Goal: Task Accomplishment & Management: Complete application form

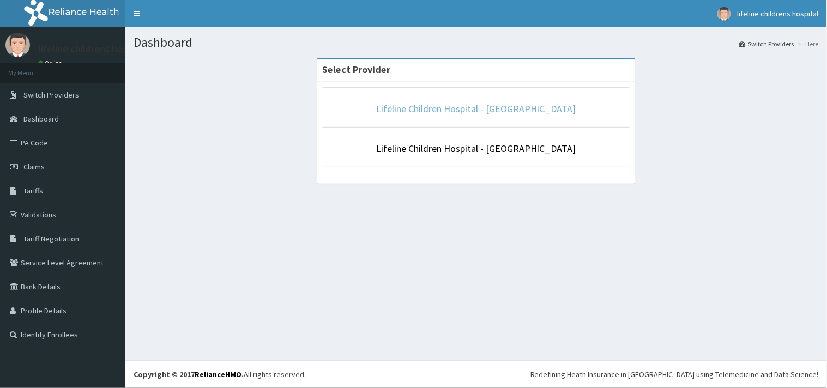
click at [448, 115] on link "Lifeline Children Hospital - [GEOGRAPHIC_DATA]" at bounding box center [476, 109] width 200 height 13
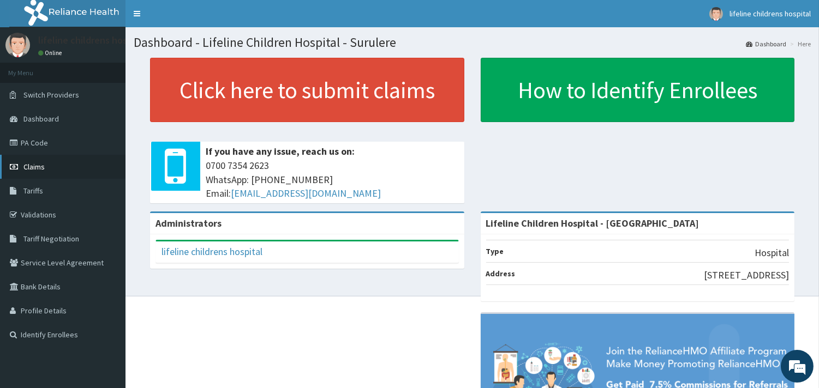
click at [80, 167] on link "Claims" at bounding box center [62, 167] width 125 height 24
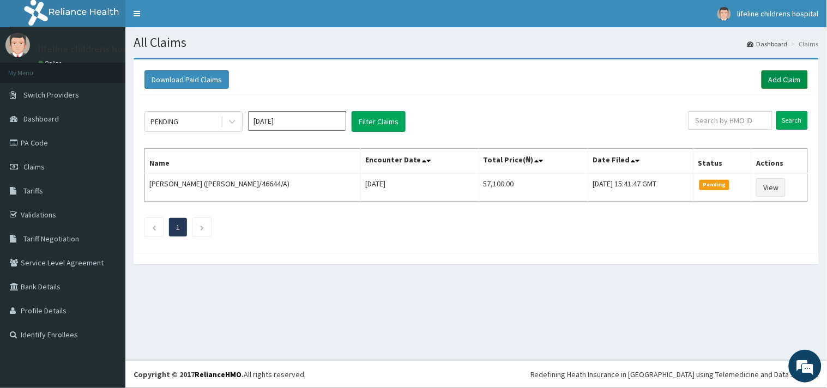
click at [775, 80] on link "Add Claim" at bounding box center [785, 79] width 46 height 19
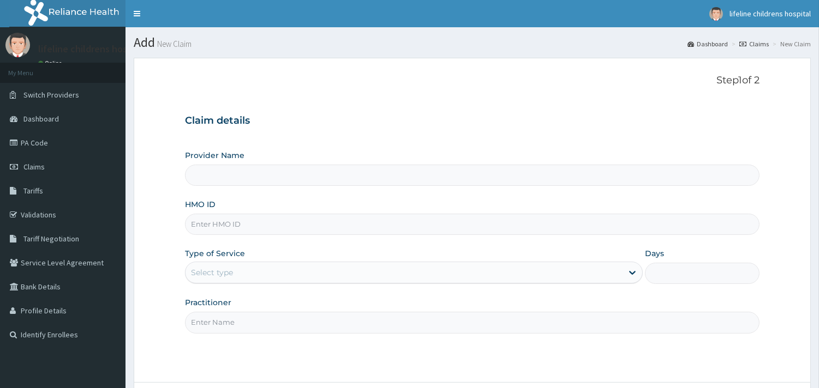
type input "Lifeline Children Hospital - Surulere"
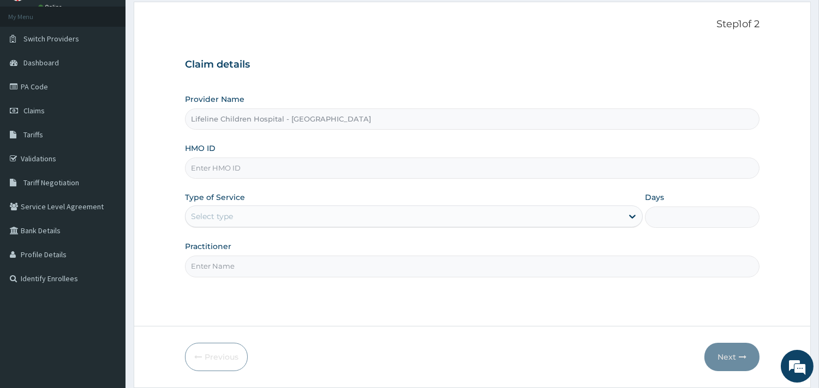
scroll to position [55, 0]
click at [465, 184] on div "Provider Name Lifeline Children Hospital - Surulere HMO ID Type of Service Sele…" at bounding box center [472, 186] width 574 height 183
click at [495, 173] on input "HMO ID" at bounding box center [472, 169] width 574 height 21
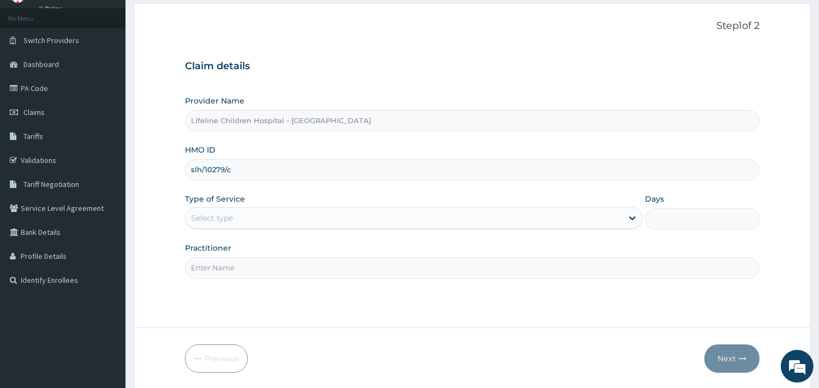
type input "slh/10279/c"
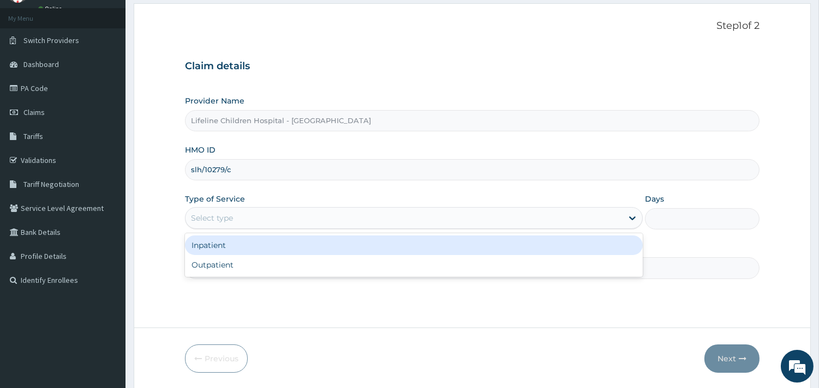
click at [584, 216] on div "Select type" at bounding box center [403, 217] width 437 height 17
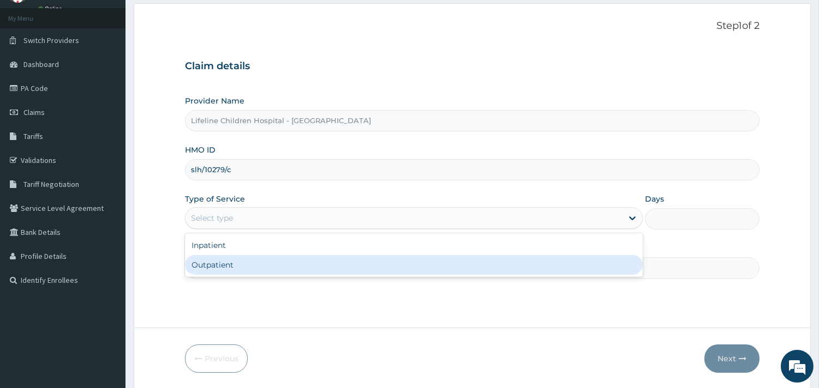
click at [494, 260] on div "Outpatient" at bounding box center [414, 265] width 458 height 20
type input "1"
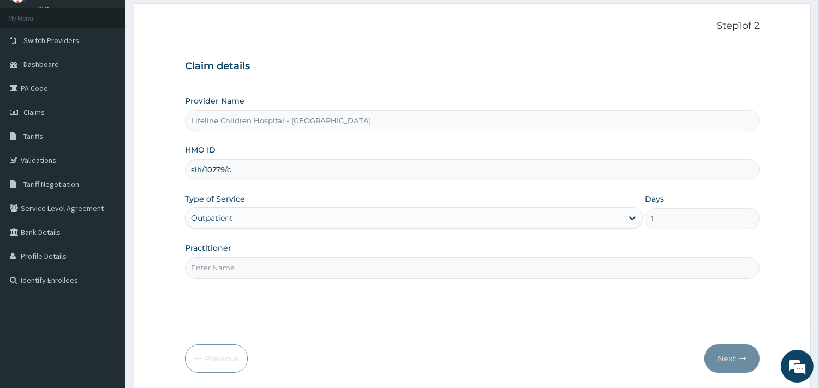
click at [472, 269] on input "Practitioner" at bounding box center [472, 267] width 574 height 21
click at [468, 292] on div "Step 1 of 2 Claim details Provider Name Lifeline Children Hospital - Surulere H…" at bounding box center [472, 165] width 574 height 291
click at [454, 270] on input "Practitioner" at bounding box center [472, 267] width 574 height 21
click at [483, 165] on input "slh/10279/c" at bounding box center [472, 169] width 574 height 21
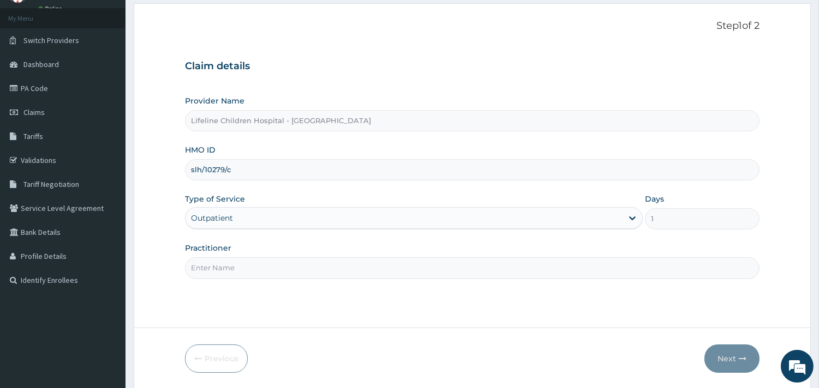
click at [580, 262] on input "Practitioner" at bounding box center [472, 267] width 574 height 21
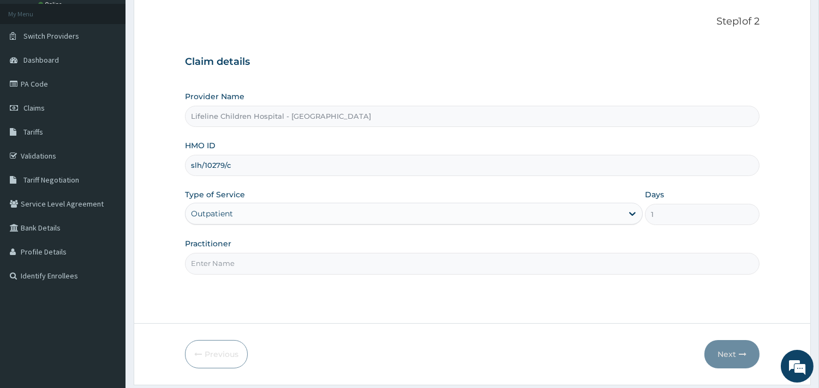
scroll to position [60, 0]
click at [361, 259] on input "Practitioner" at bounding box center [472, 262] width 574 height 21
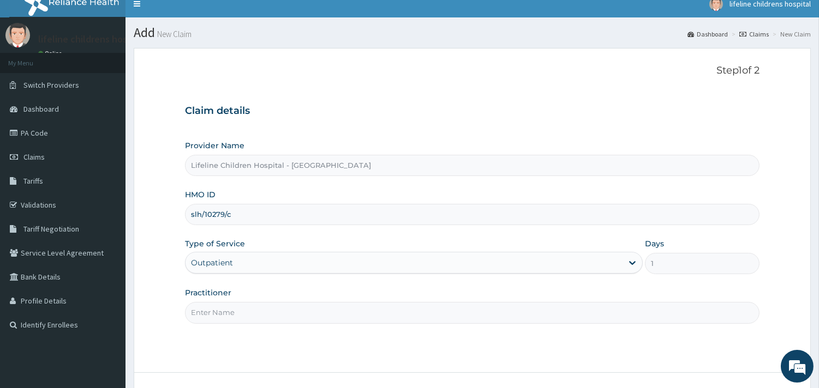
scroll to position [0, 0]
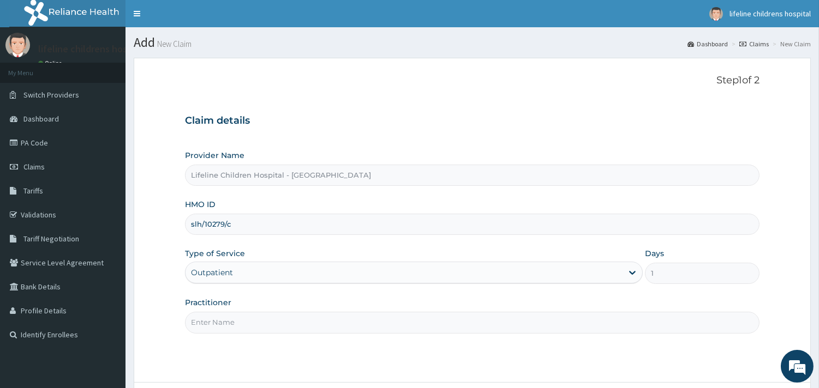
click at [323, 215] on input "slh/10279/c" at bounding box center [472, 224] width 574 height 21
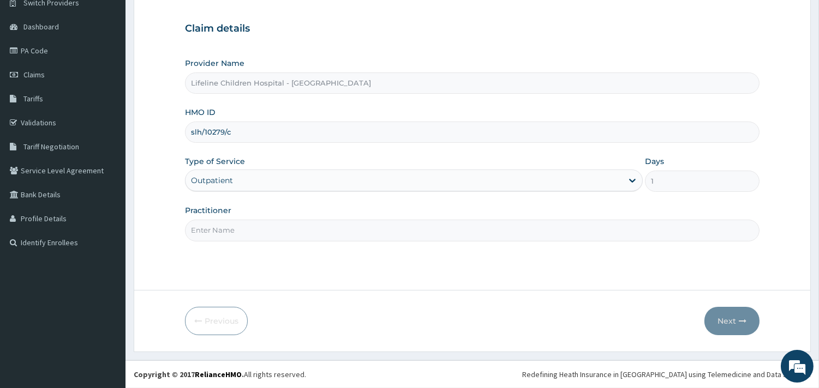
scroll to position [91, 0]
click at [302, 232] on input "Practitioner" at bounding box center [472, 231] width 574 height 21
click at [308, 132] on input "slh/10279/c" at bounding box center [472, 133] width 574 height 21
click at [251, 237] on input "Practitioner" at bounding box center [472, 231] width 574 height 21
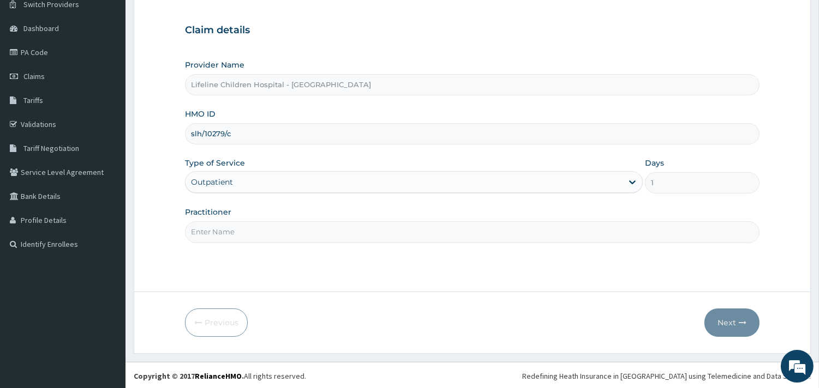
click at [251, 237] on input "Practitioner" at bounding box center [472, 231] width 574 height 21
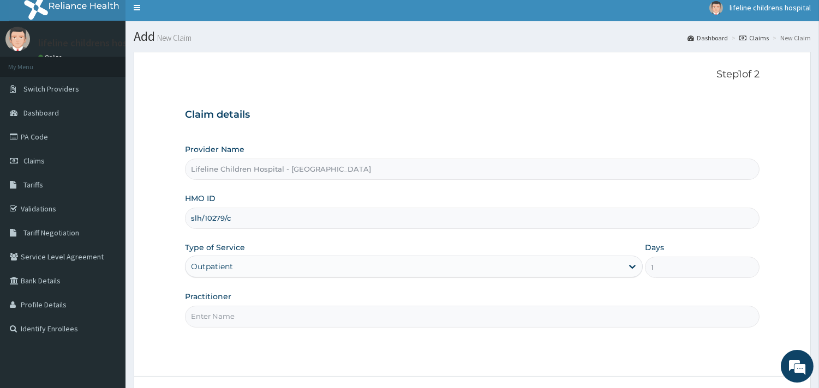
scroll to position [7, 0]
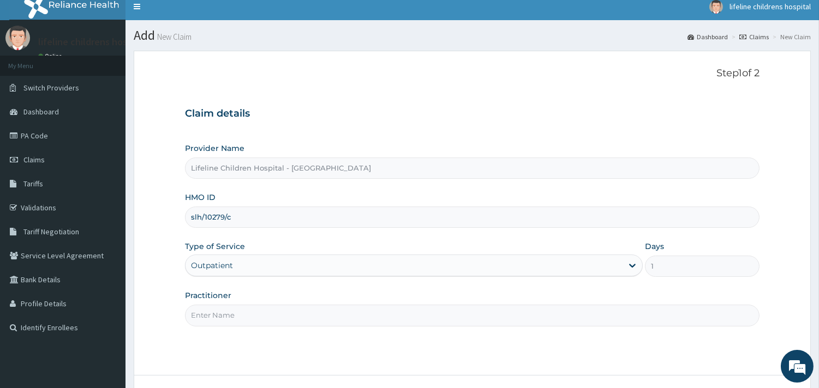
click at [297, 316] on input "Practitioner" at bounding box center [472, 315] width 574 height 21
click at [37, 159] on span "Claims" at bounding box center [33, 160] width 21 height 10
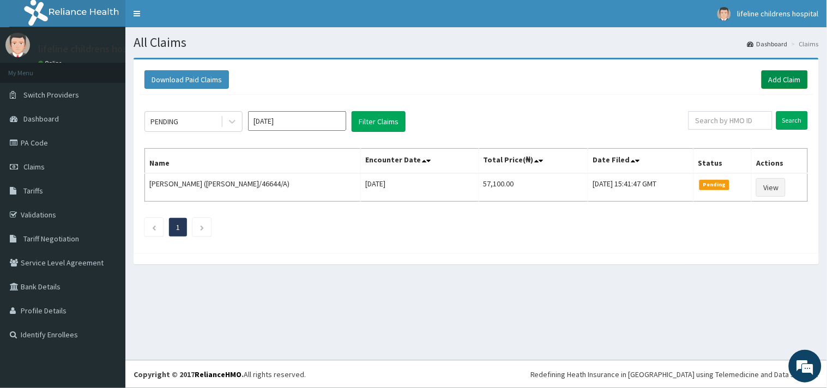
click at [789, 78] on link "Add Claim" at bounding box center [785, 79] width 46 height 19
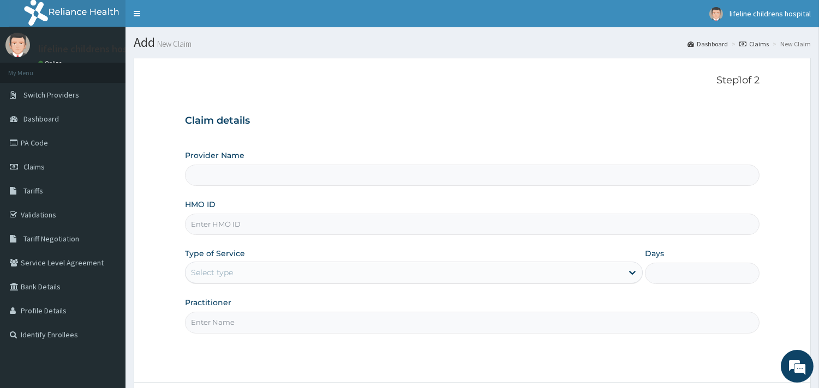
type input "Lifeline Children Hospital - [GEOGRAPHIC_DATA]"
click at [250, 182] on input "Lifeline Children Hospital - [GEOGRAPHIC_DATA]" at bounding box center [472, 175] width 574 height 21
click at [263, 229] on input "HMO ID" at bounding box center [472, 224] width 574 height 21
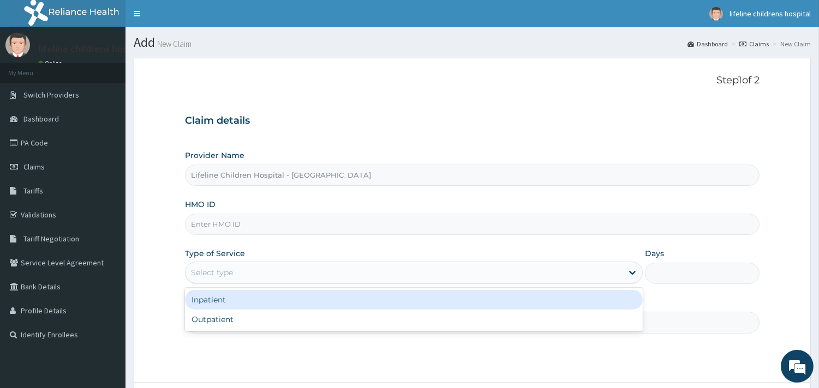
click at [265, 274] on div "Select type" at bounding box center [403, 272] width 437 height 17
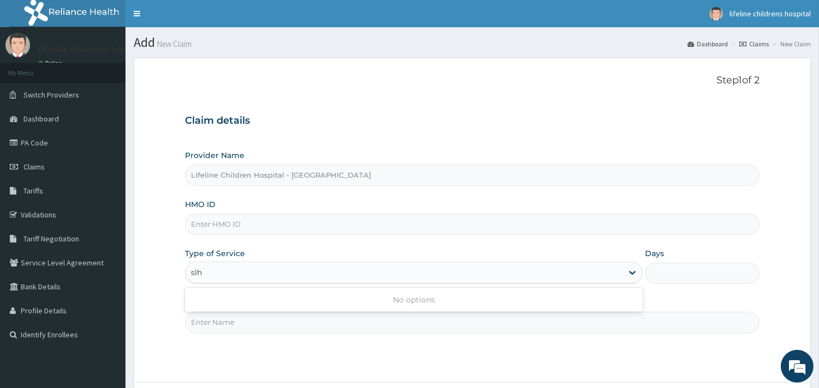
type input "slh"
click at [241, 222] on input "HMO ID" at bounding box center [472, 224] width 574 height 21
type input "slh/10279/c"
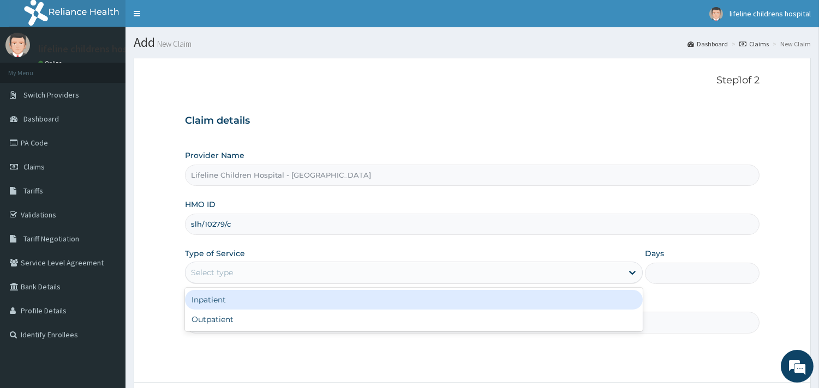
click at [242, 273] on div "Select type" at bounding box center [403, 272] width 437 height 17
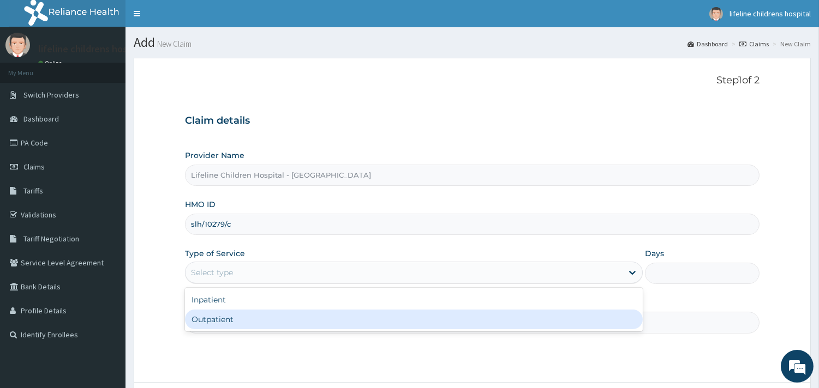
click at [233, 330] on div "Inpatient Outpatient" at bounding box center [414, 310] width 458 height 44
click at [229, 322] on div "Outpatient" at bounding box center [414, 320] width 458 height 20
type input "1"
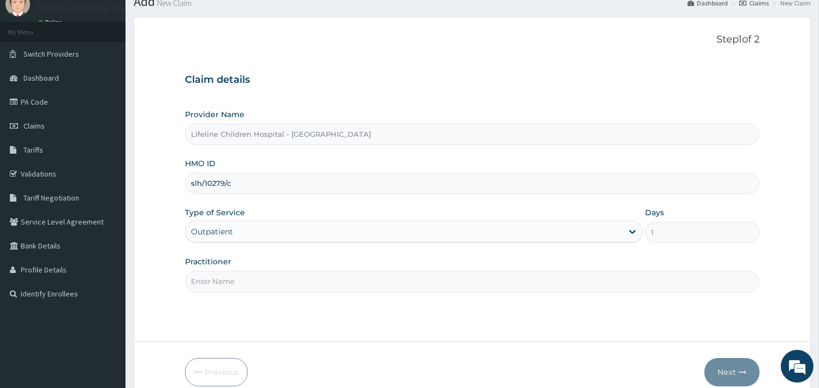
scroll to position [93, 0]
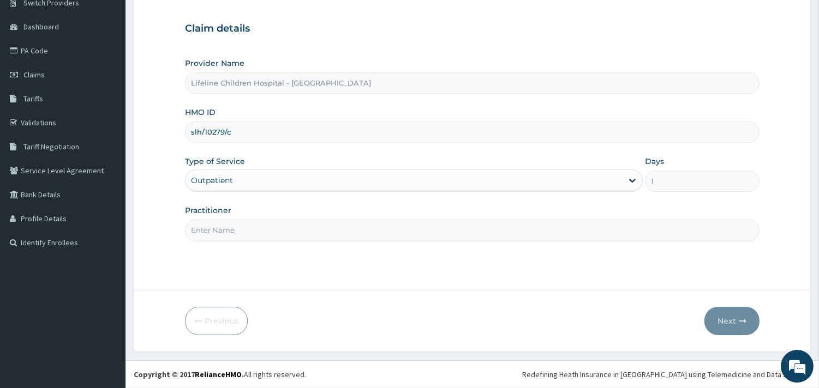
click at [329, 231] on input "Practitioner" at bounding box center [472, 230] width 574 height 21
click at [326, 230] on input "Practitioner" at bounding box center [472, 230] width 574 height 21
type input "Dr. owowo"
click at [723, 319] on button "Next" at bounding box center [731, 321] width 55 height 28
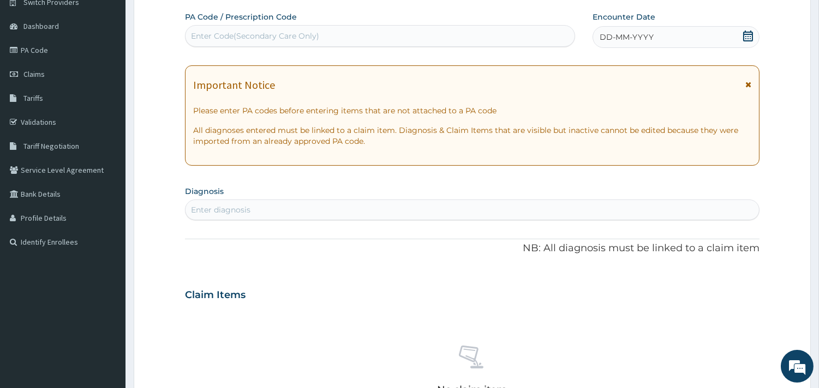
click at [749, 34] on icon at bounding box center [748, 36] width 10 height 11
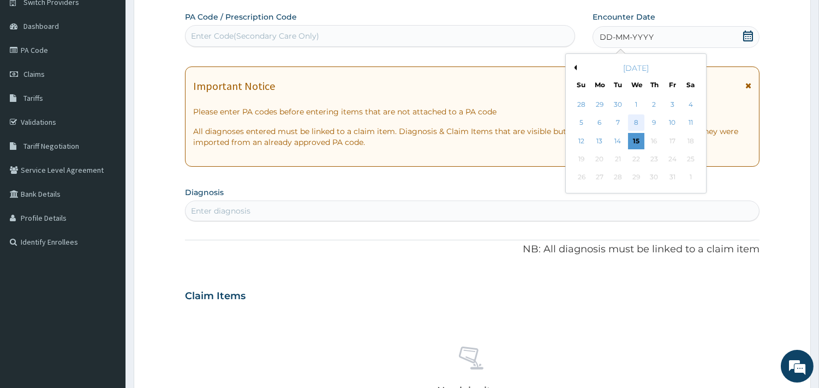
click at [641, 124] on div "8" at bounding box center [635, 123] width 16 height 16
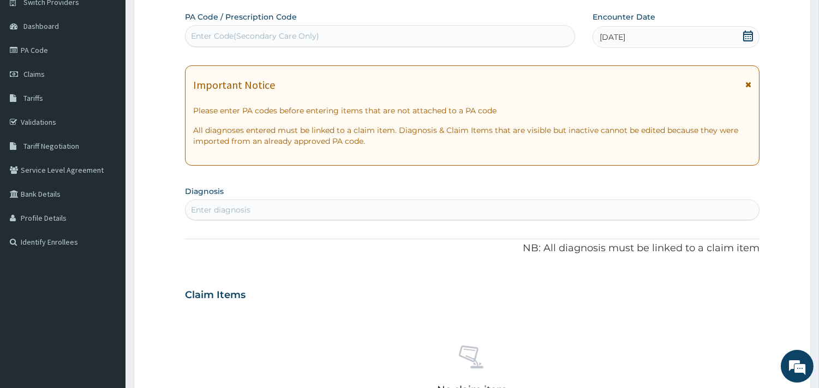
click at [401, 39] on div "Enter Code(Secondary Care Only)" at bounding box center [379, 35] width 389 height 17
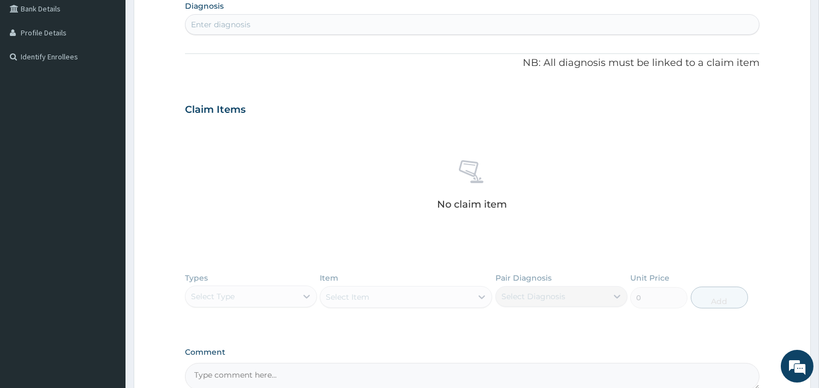
scroll to position [0, 0]
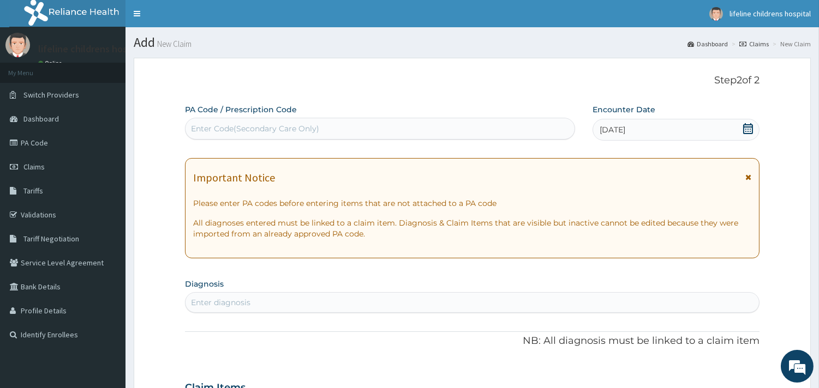
click at [327, 300] on div "Enter diagnosis" at bounding box center [471, 302] width 573 height 17
type input "upper"
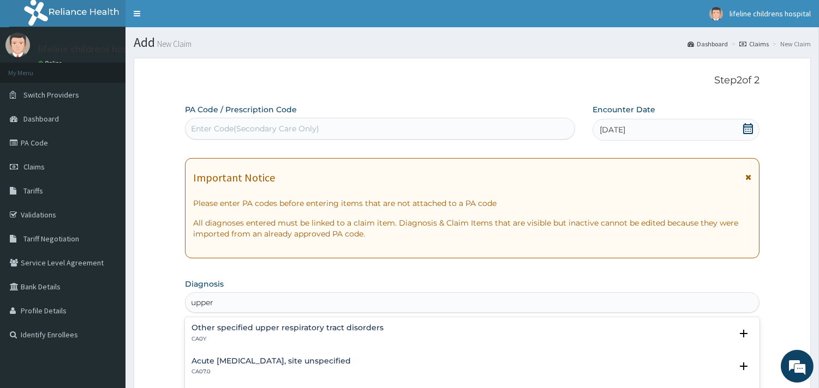
click at [320, 360] on h4 "Acute upper respiratory infection, site unspecified" at bounding box center [270, 361] width 159 height 8
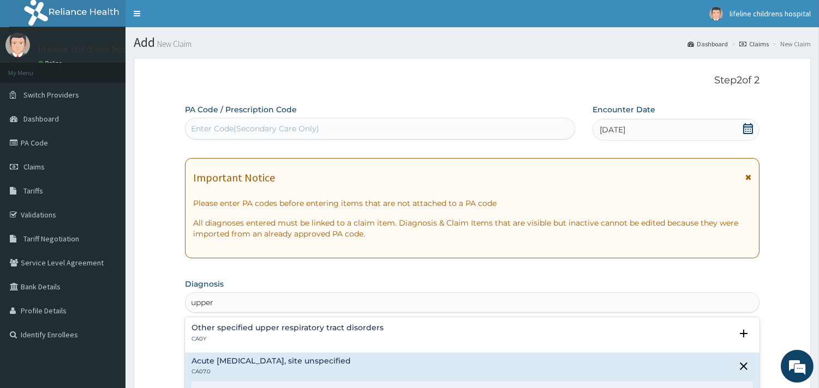
click at [438, 372] on div "Acute upper respiratory infection, site unspecified CA07.0" at bounding box center [471, 366] width 561 height 19
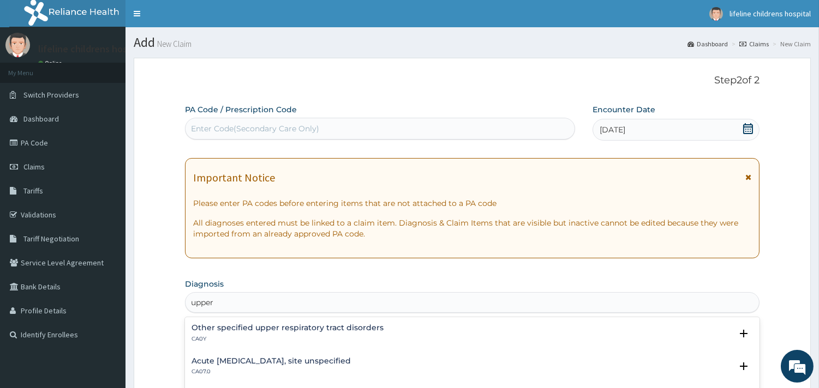
click at [429, 368] on div "Acute upper respiratory infection, site unspecified CA07.0" at bounding box center [471, 366] width 561 height 19
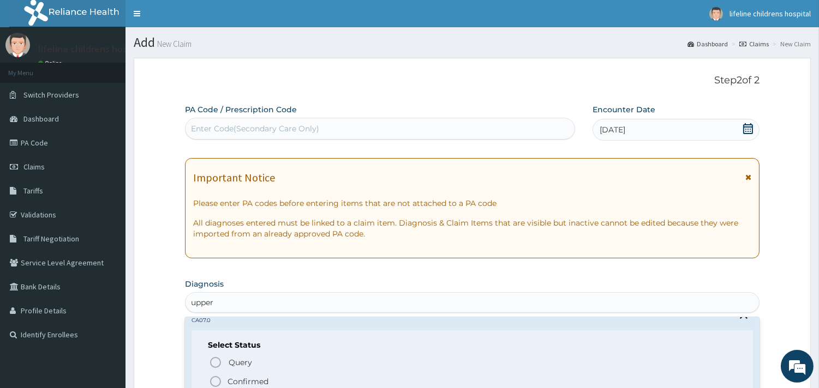
scroll to position [66, 0]
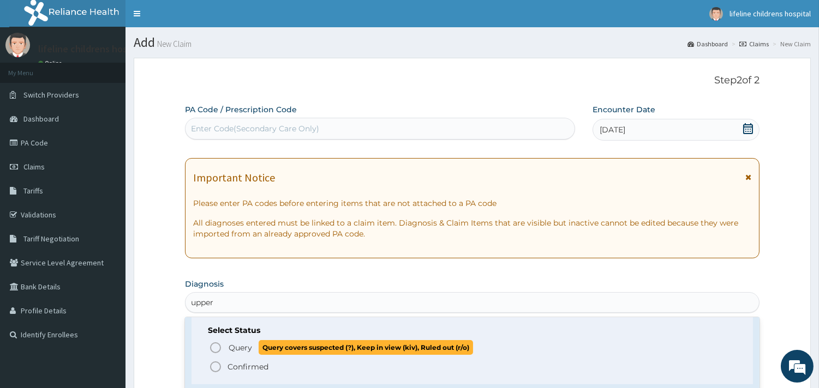
click at [217, 345] on icon "status option query" at bounding box center [215, 347] width 13 height 13
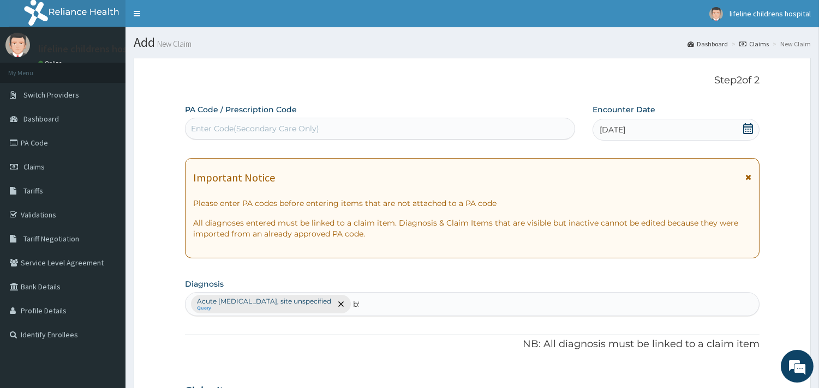
type input "b"
type input "m"
type input "p"
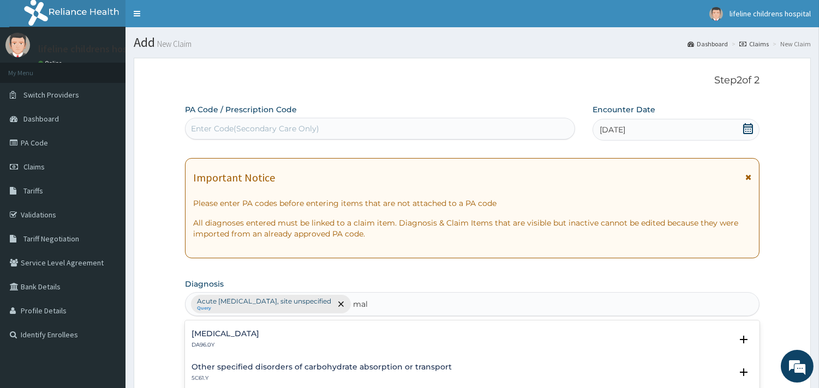
scroll to position [0, 0]
type input "malaria"
click at [411, 333] on div "Plasmodium malariae malaria without complication 1F42.Z" at bounding box center [471, 336] width 561 height 19
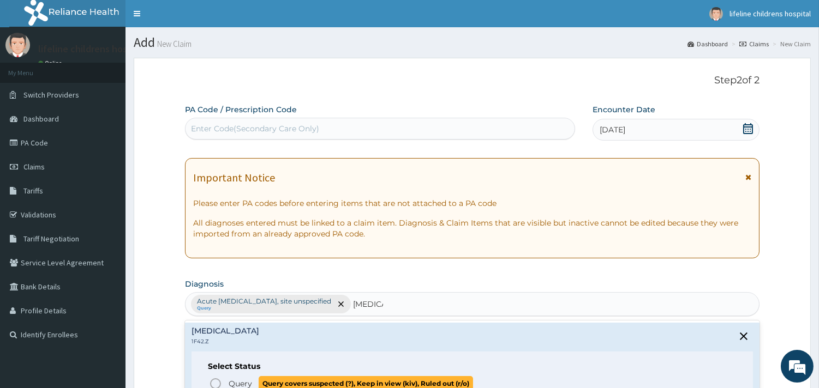
click at [215, 383] on icon "status option query" at bounding box center [215, 383] width 13 height 13
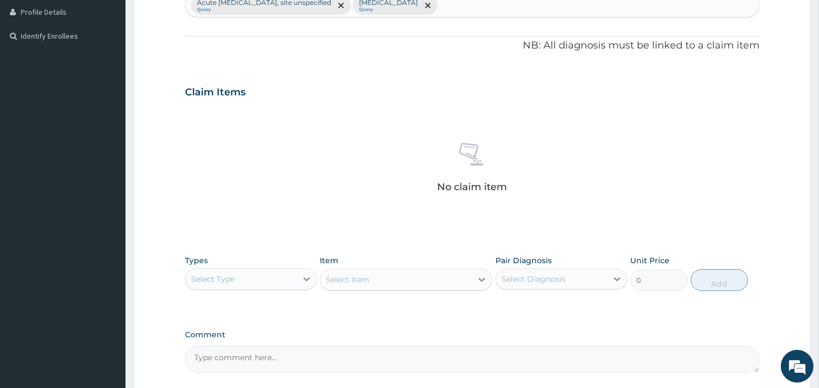
scroll to position [300, 0]
click at [282, 282] on div "Select Type" at bounding box center [240, 277] width 111 height 17
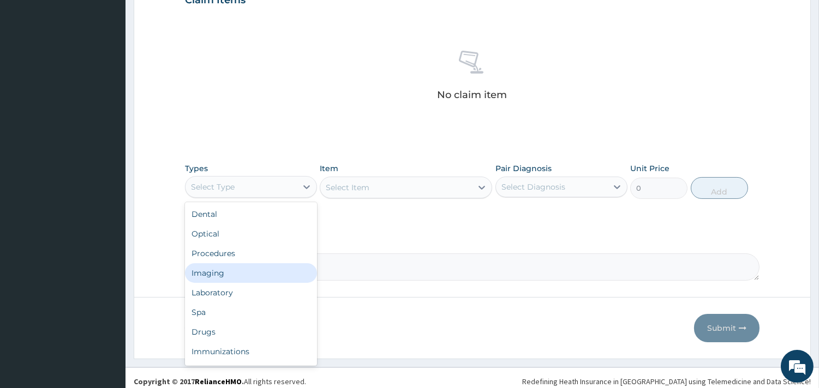
scroll to position [398, 0]
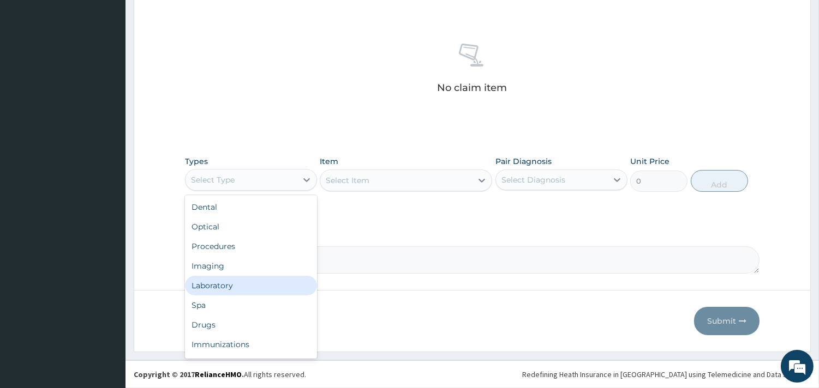
click at [257, 279] on div "Laboratory" at bounding box center [251, 286] width 132 height 20
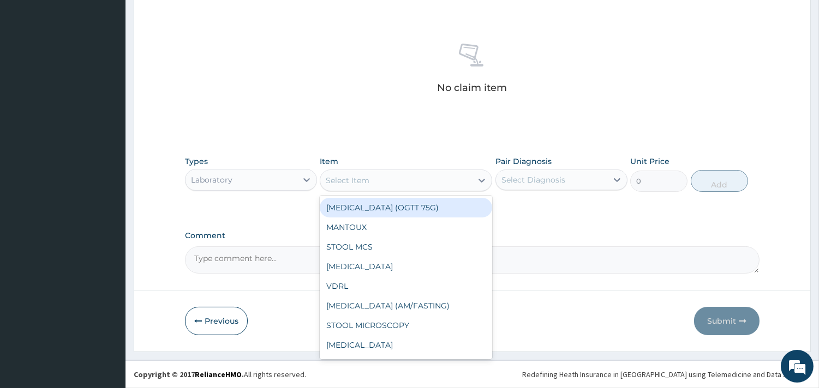
click at [455, 182] on div "Select Item" at bounding box center [396, 180] width 152 height 17
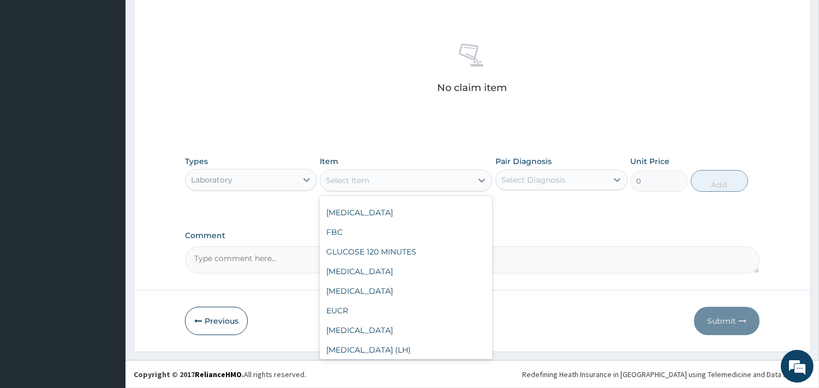
scroll to position [383, 0]
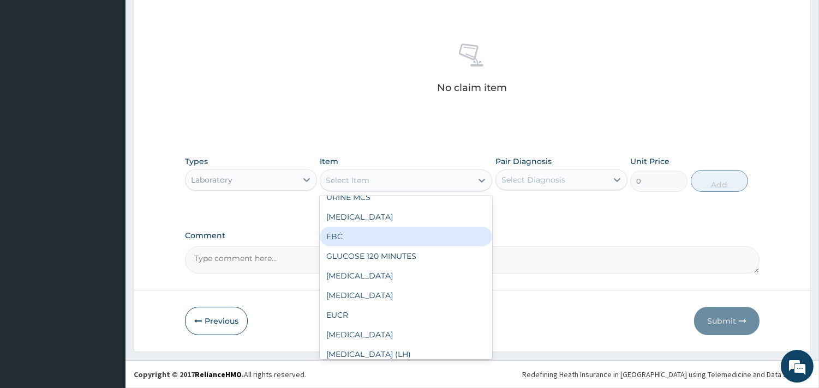
click at [431, 246] on div "FBC" at bounding box center [406, 237] width 172 height 20
type input "4500"
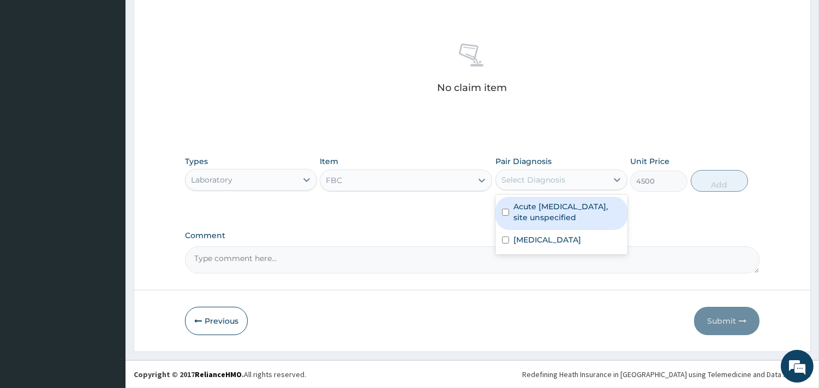
click at [586, 182] on div "Select Diagnosis" at bounding box center [551, 179] width 111 height 17
click at [571, 214] on label "Acute upper respiratory infection, site unspecified" at bounding box center [566, 212] width 107 height 22
checkbox input "true"
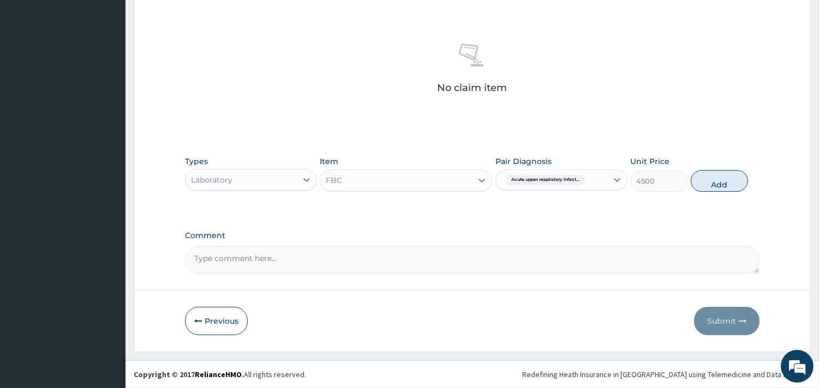
click at [721, 186] on button "Add" at bounding box center [718, 181] width 57 height 22
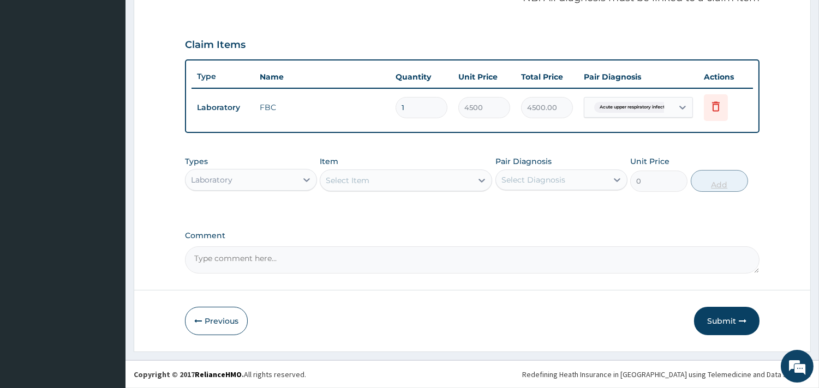
scroll to position [345, 0]
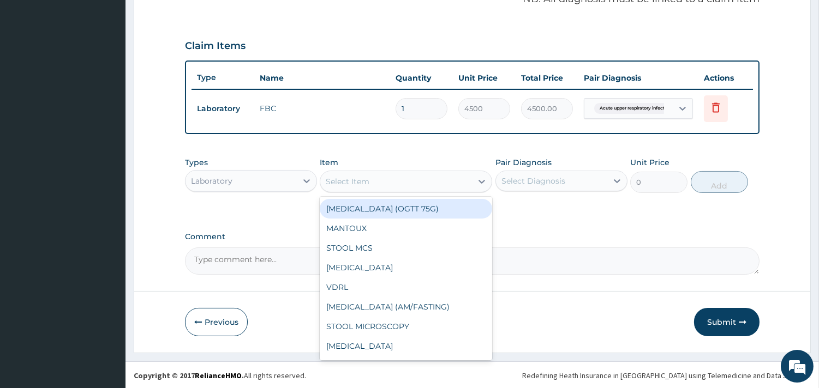
click at [421, 180] on div "Select Item" at bounding box center [396, 181] width 152 height 17
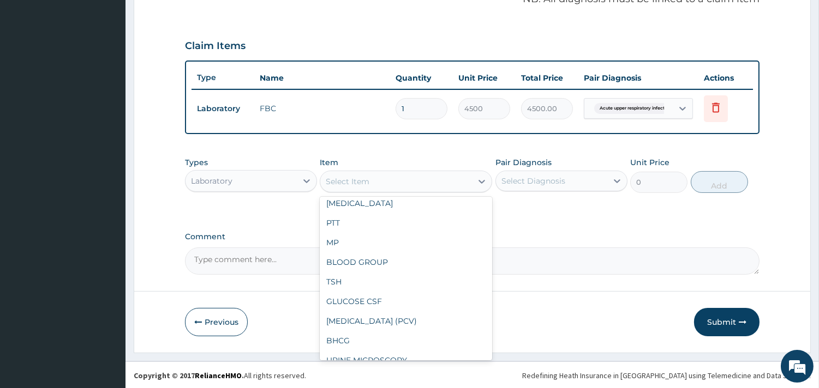
scroll to position [859, 0]
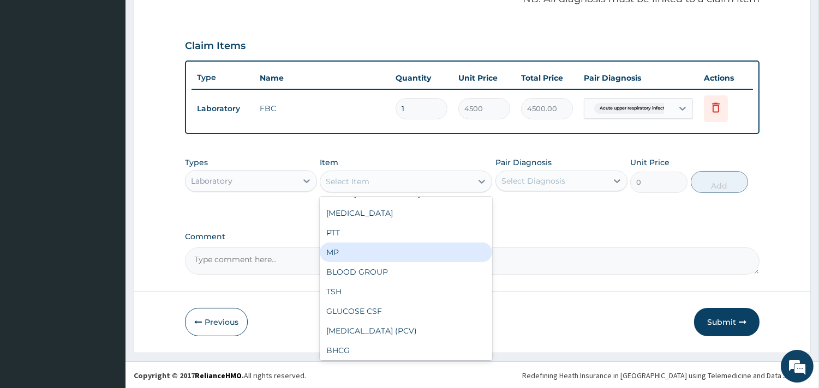
click at [434, 262] on div "MP" at bounding box center [406, 253] width 172 height 20
type input "4000"
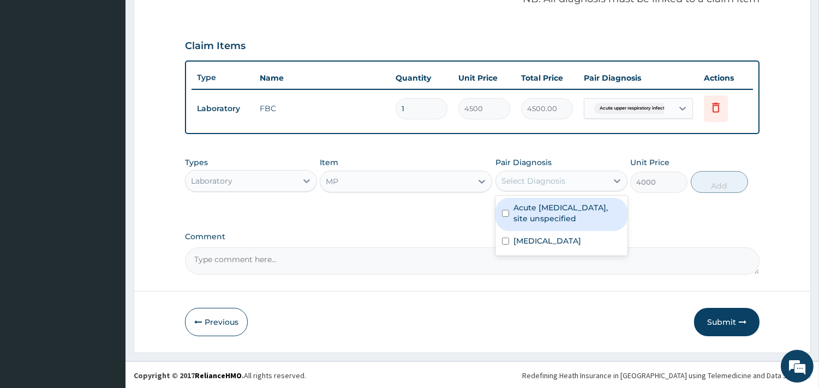
click at [602, 177] on div "Select Diagnosis" at bounding box center [551, 180] width 111 height 17
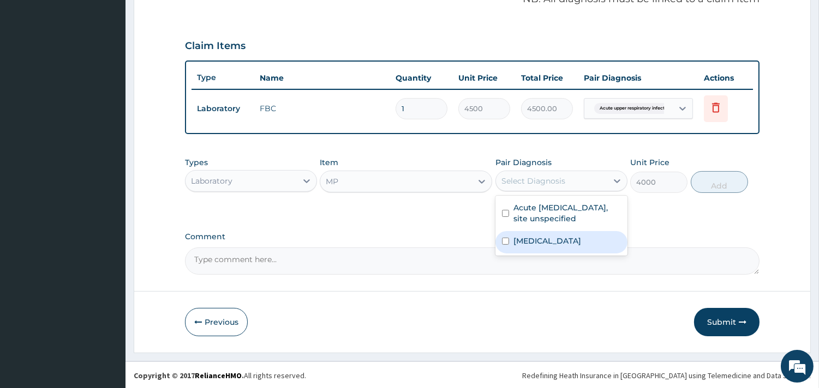
click at [559, 243] on label "Plasmodium malariae malaria without complication" at bounding box center [547, 241] width 68 height 11
checkbox input "true"
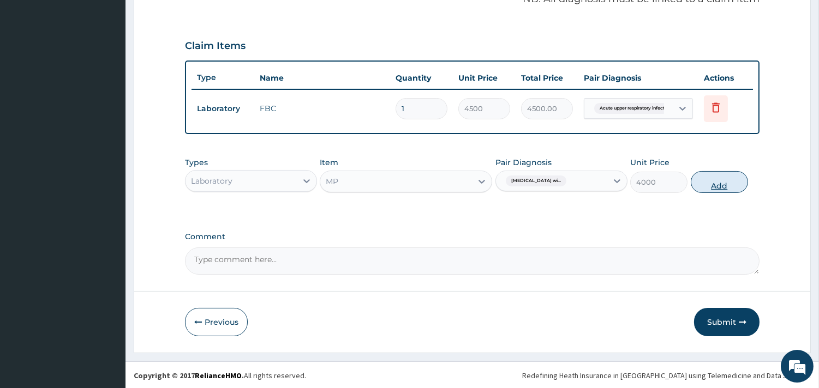
click at [717, 185] on button "Add" at bounding box center [718, 182] width 57 height 22
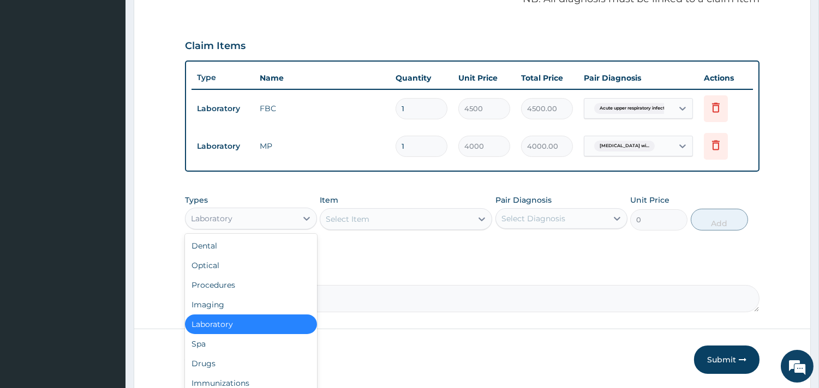
click at [279, 218] on div "Laboratory" at bounding box center [240, 218] width 111 height 17
click at [260, 291] on div "Procedures" at bounding box center [251, 285] width 132 height 20
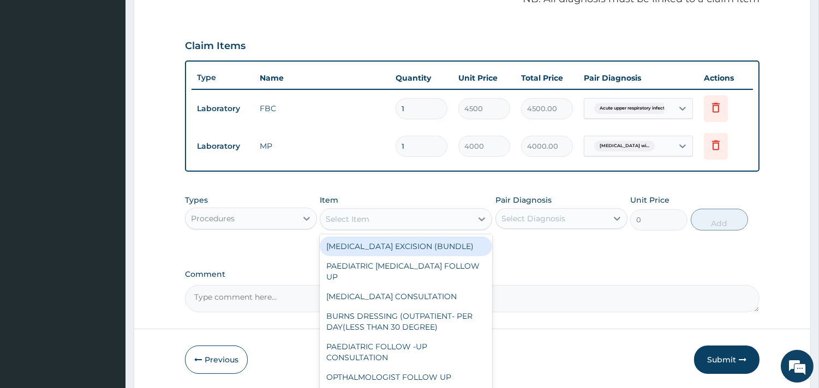
click at [464, 219] on div "Select Item" at bounding box center [396, 219] width 152 height 17
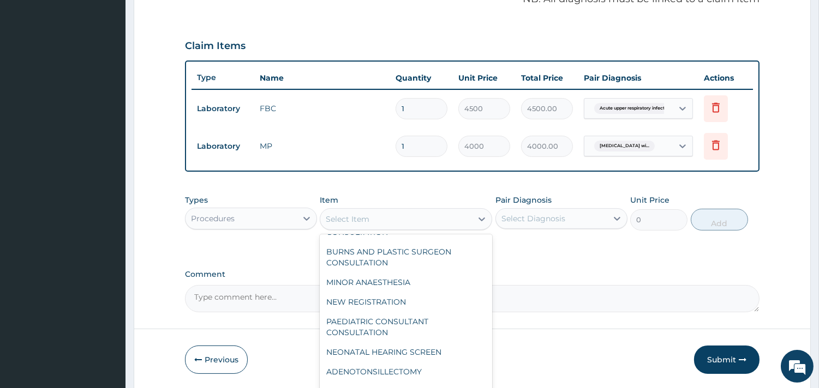
scroll to position [705, 0]
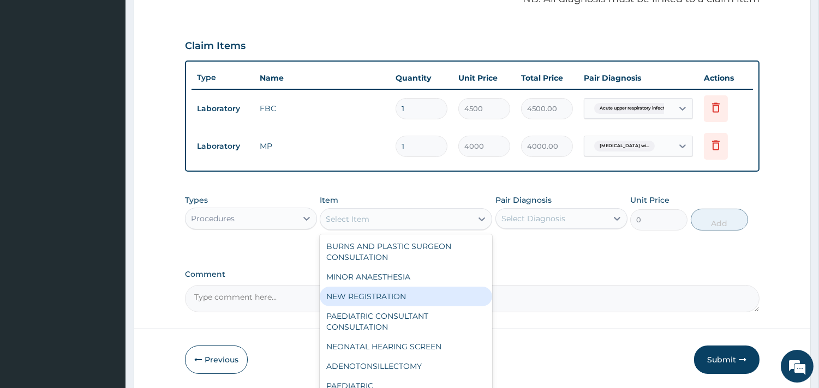
click at [456, 306] on div "NEW REGISTRATION" at bounding box center [406, 297] width 172 height 20
type input "7350"
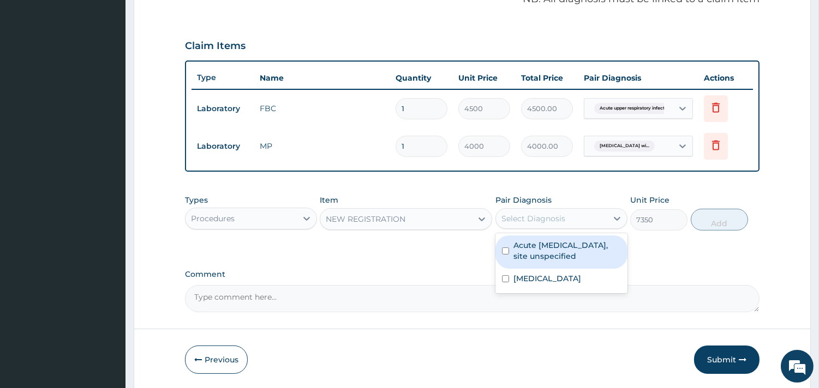
click at [593, 213] on div "Select Diagnosis" at bounding box center [551, 218] width 111 height 17
click at [563, 254] on label "Acute upper respiratory infection, site unspecified" at bounding box center [566, 251] width 107 height 22
checkbox input "true"
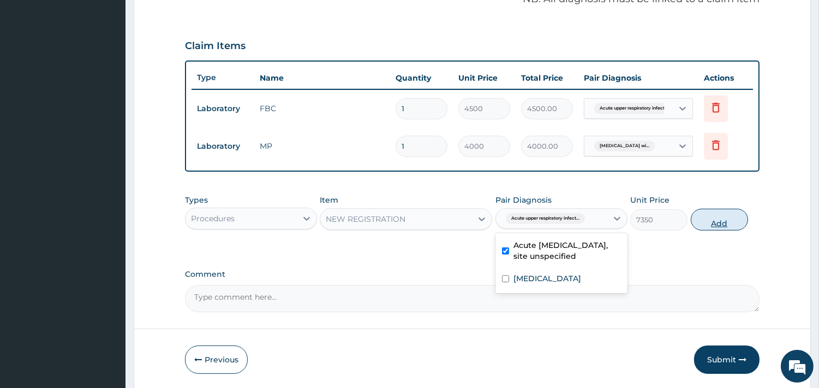
click at [726, 220] on button "Add" at bounding box center [718, 220] width 57 height 22
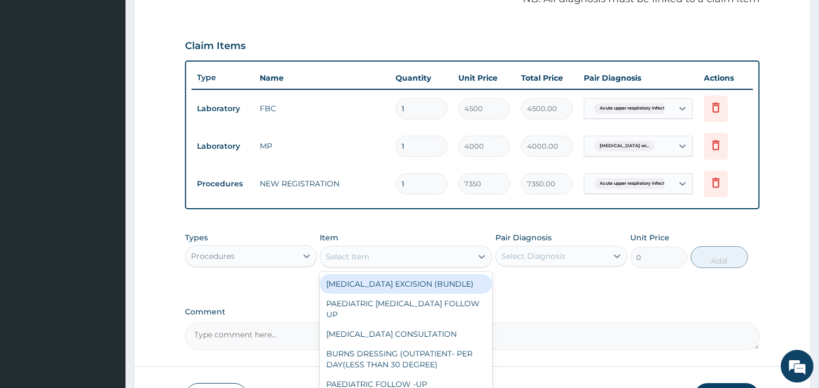
click at [443, 262] on div "Select Item" at bounding box center [396, 256] width 152 height 17
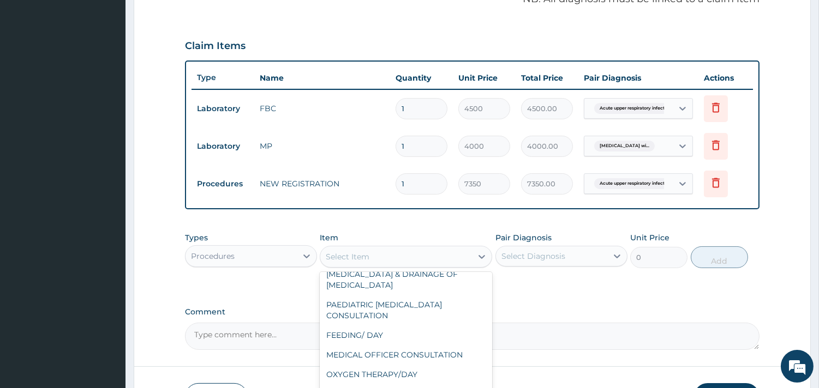
scroll to position [910, 0]
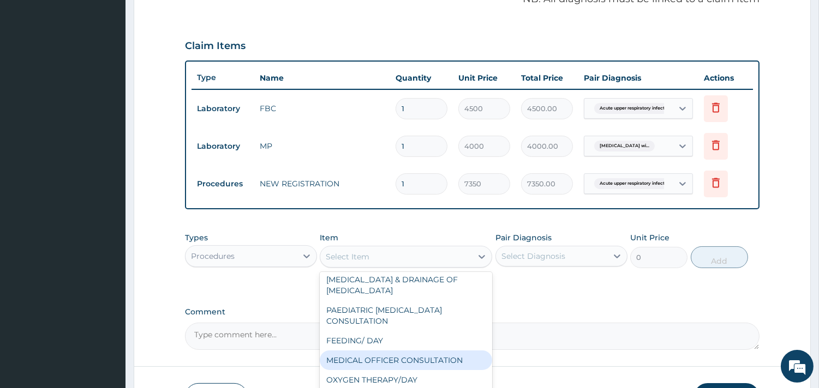
click at [444, 361] on div "MEDICAL OFFICER CONSULTATION" at bounding box center [406, 361] width 172 height 20
type input "10500"
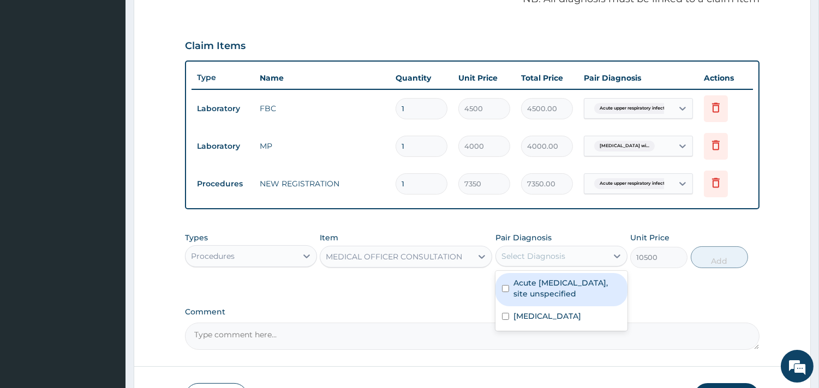
click at [604, 258] on div "Select Diagnosis" at bounding box center [551, 256] width 111 height 17
click at [572, 286] on label "Acute upper respiratory infection, site unspecified" at bounding box center [566, 289] width 107 height 22
checkbox input "true"
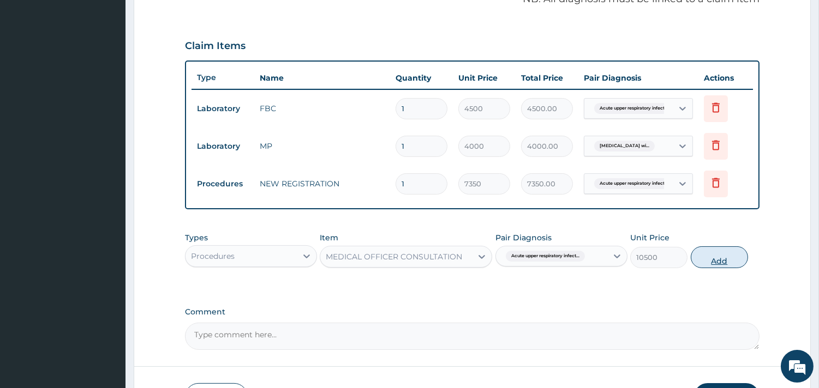
click at [714, 260] on button "Add" at bounding box center [718, 257] width 57 height 22
type input "0"
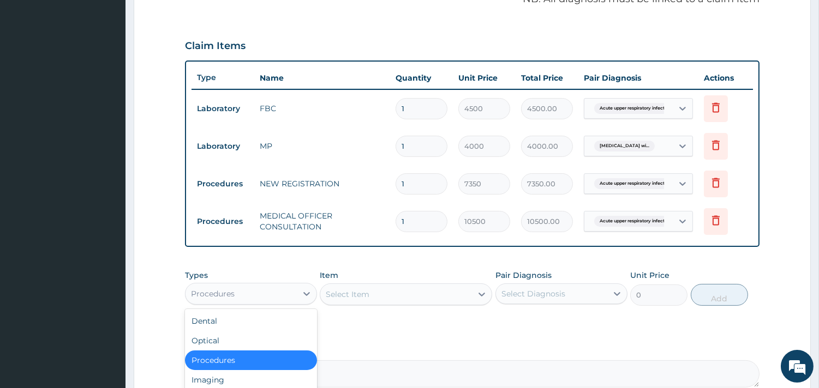
click at [293, 291] on div "Procedures" at bounding box center [240, 293] width 111 height 17
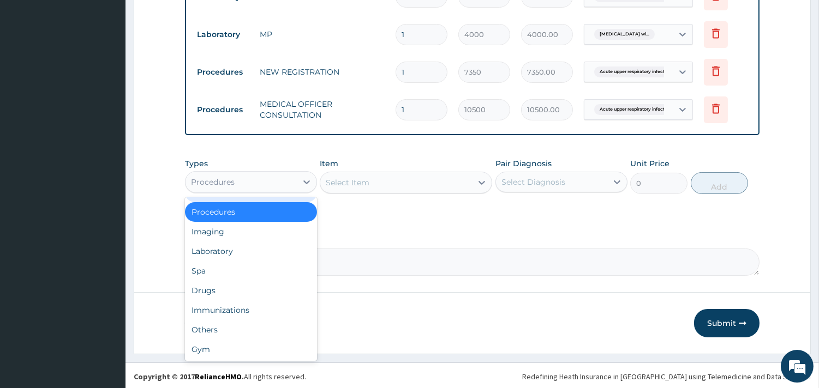
scroll to position [459, 0]
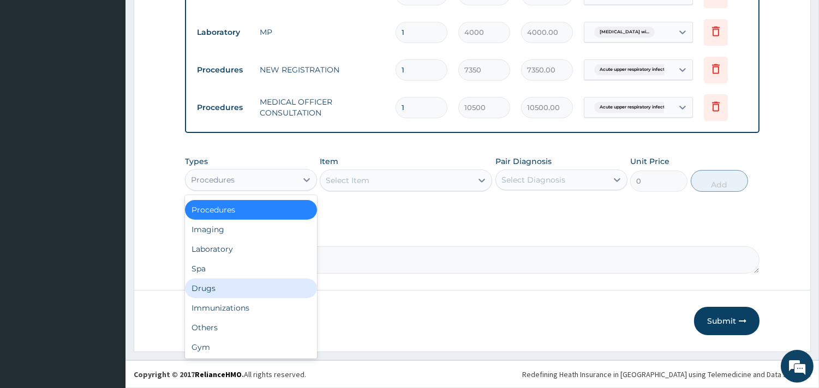
click at [224, 285] on div "Drugs" at bounding box center [251, 289] width 132 height 20
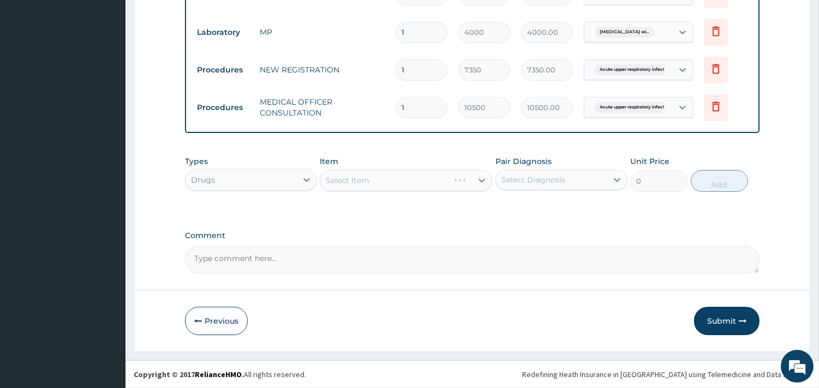
click at [428, 184] on div "Select Item" at bounding box center [406, 181] width 172 height 22
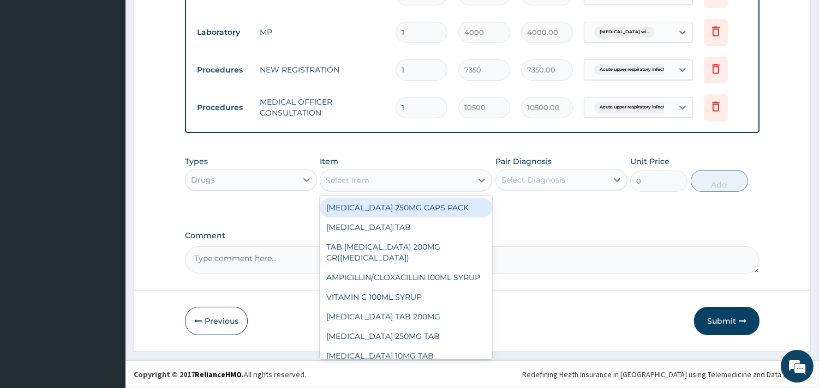
click at [469, 182] on div "Select Item" at bounding box center [396, 180] width 152 height 17
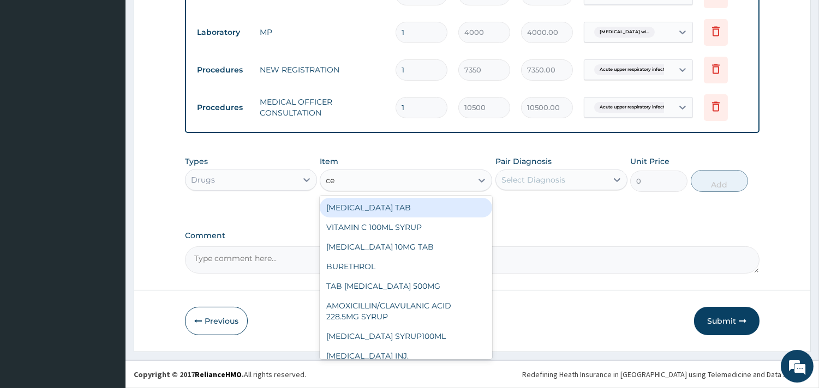
type input "cet"
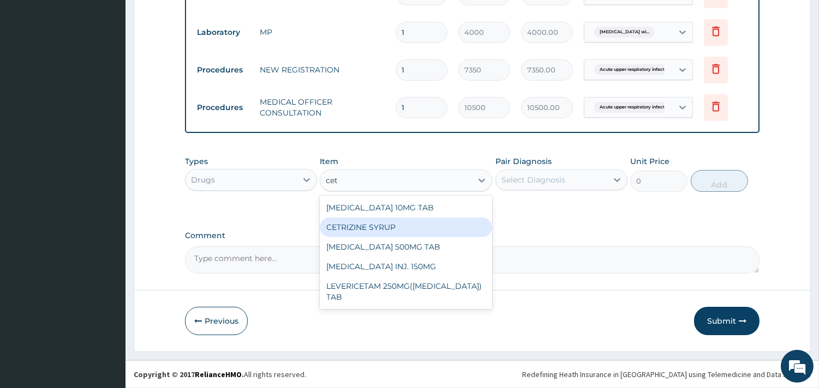
click at [416, 229] on div "CETRIZINE SYRUP" at bounding box center [406, 228] width 172 height 20
type input "2000"
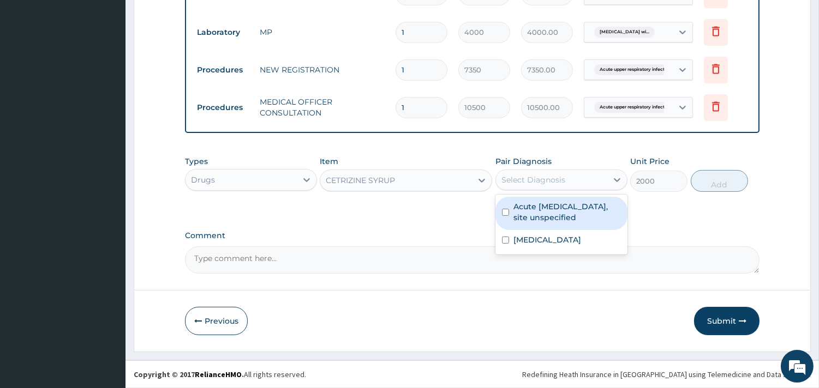
click at [593, 179] on div "Select Diagnosis" at bounding box center [551, 179] width 111 height 17
click at [554, 215] on label "Acute upper respiratory infection, site unspecified" at bounding box center [566, 212] width 107 height 22
checkbox input "true"
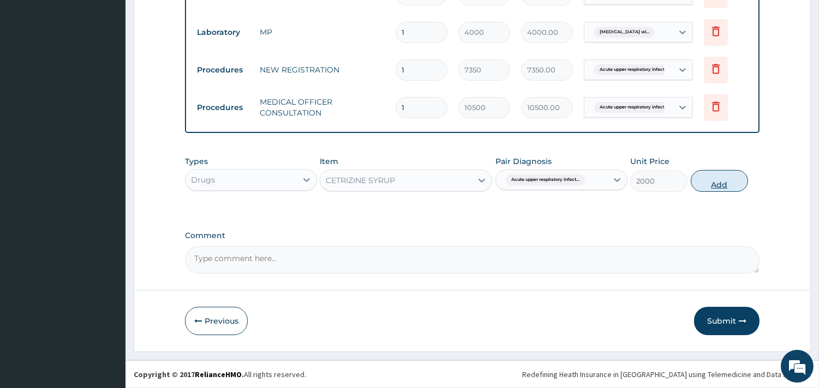
click at [729, 181] on button "Add" at bounding box center [718, 181] width 57 height 22
type input "0"
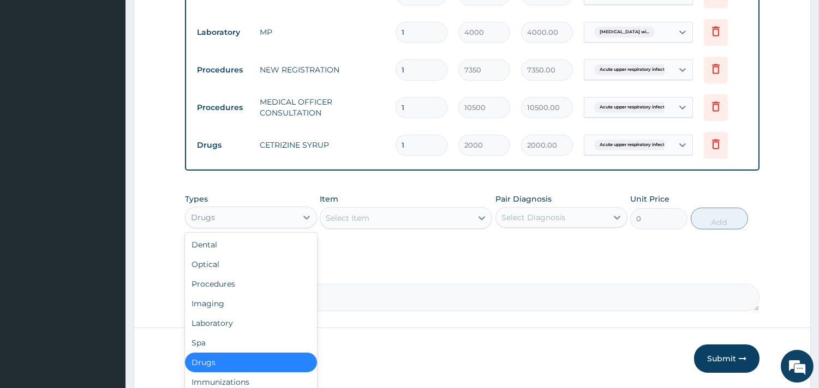
click at [269, 214] on div "Drugs" at bounding box center [240, 217] width 111 height 17
click at [290, 361] on div "Drugs" at bounding box center [251, 363] width 132 height 20
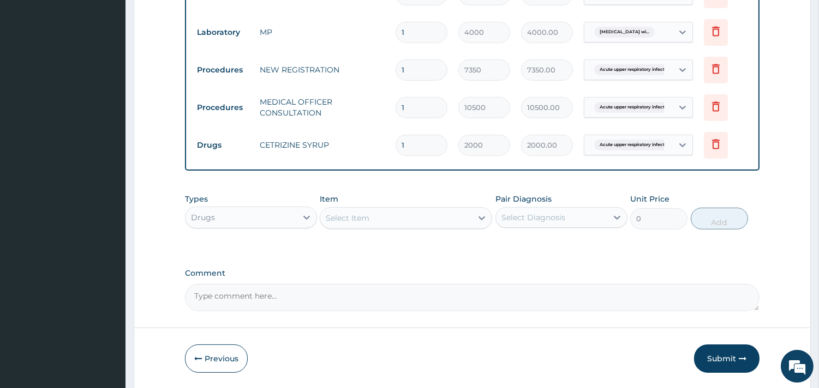
click at [410, 214] on div "Select Item" at bounding box center [396, 217] width 152 height 17
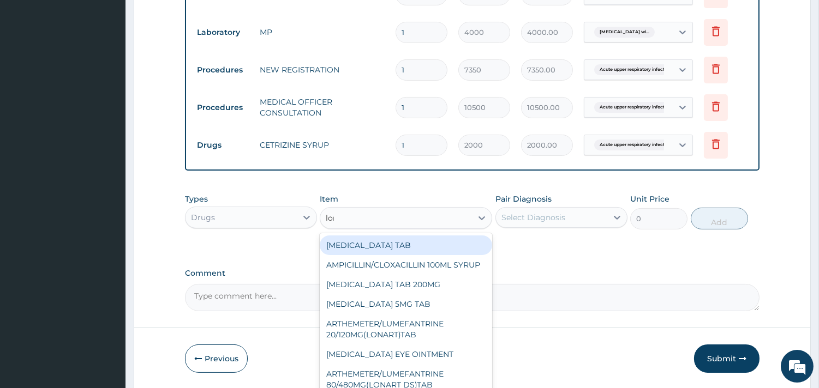
type input "lora"
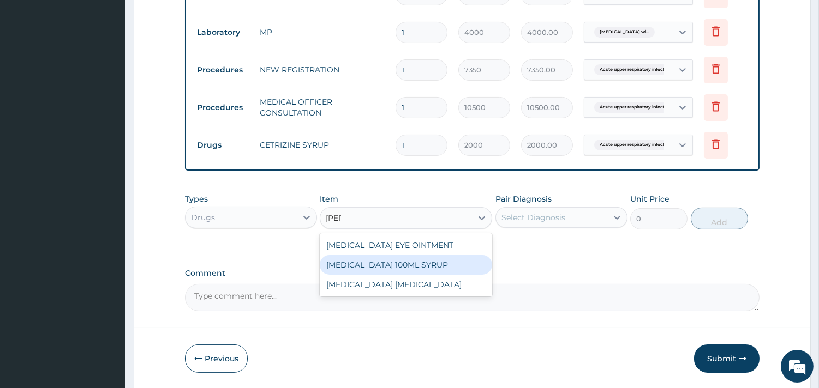
click at [422, 266] on div "LORATADINE 100ML SYRUP" at bounding box center [406, 265] width 172 height 20
type input "1500"
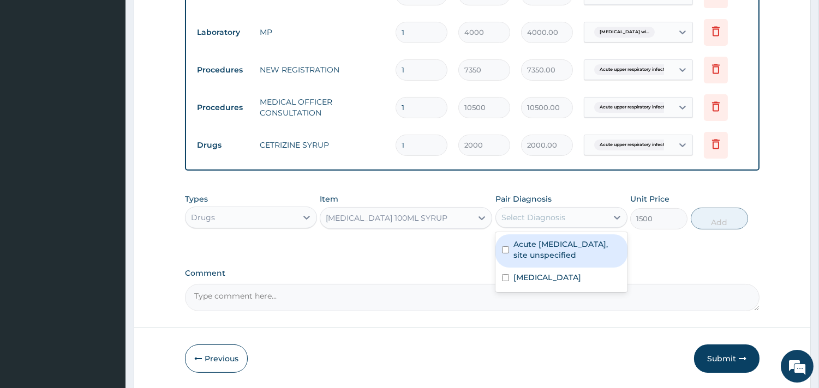
click at [589, 220] on div "Select Diagnosis" at bounding box center [551, 217] width 111 height 17
click at [576, 251] on label "Acute upper respiratory infection, site unspecified" at bounding box center [566, 250] width 107 height 22
checkbox input "true"
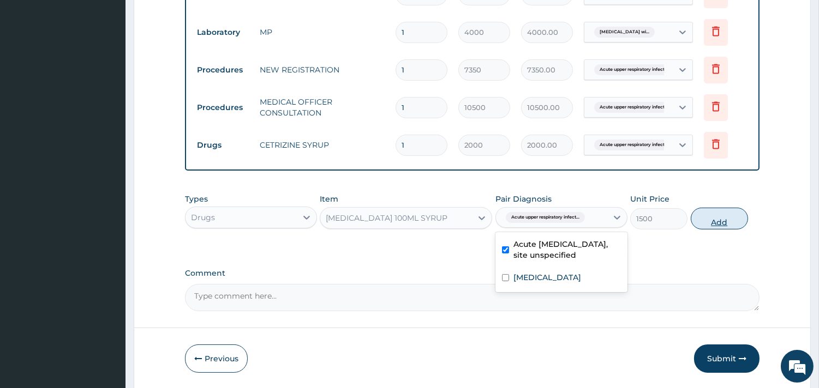
click at [718, 221] on button "Add" at bounding box center [718, 219] width 57 height 22
type input "0"
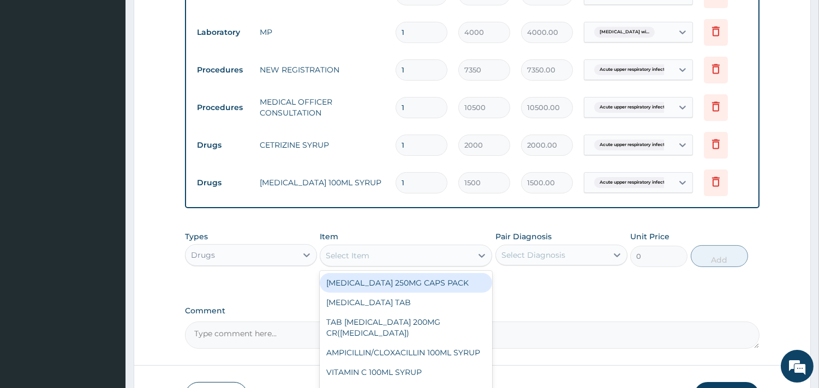
click at [430, 252] on div "Select Item" at bounding box center [396, 255] width 152 height 17
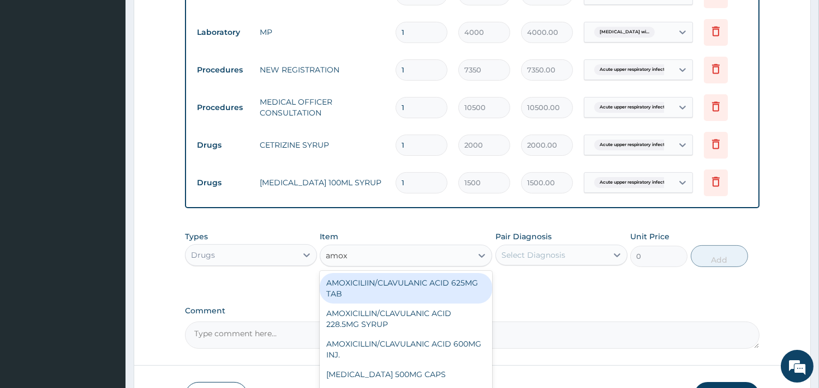
type input "amoxi"
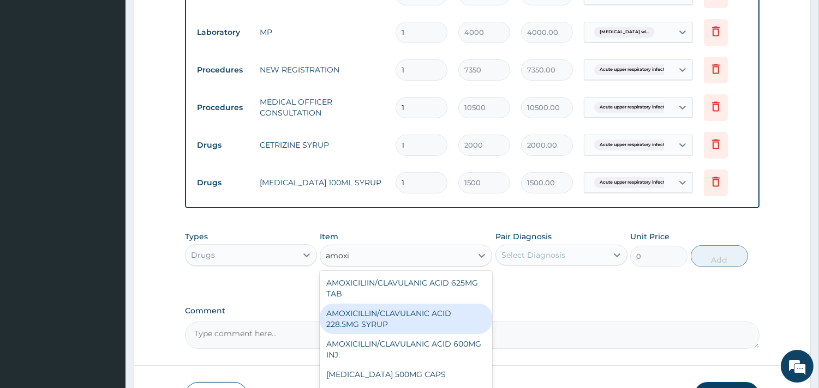
click at [410, 320] on div "AMOXICILLIN/CLAVULANIC ACID 228.5MG SYRUP" at bounding box center [406, 319] width 172 height 31
type input "3500"
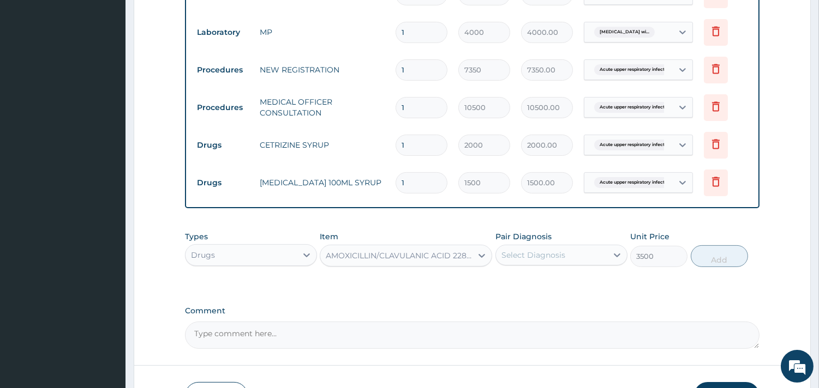
click at [584, 257] on div "Select Diagnosis" at bounding box center [551, 254] width 111 height 17
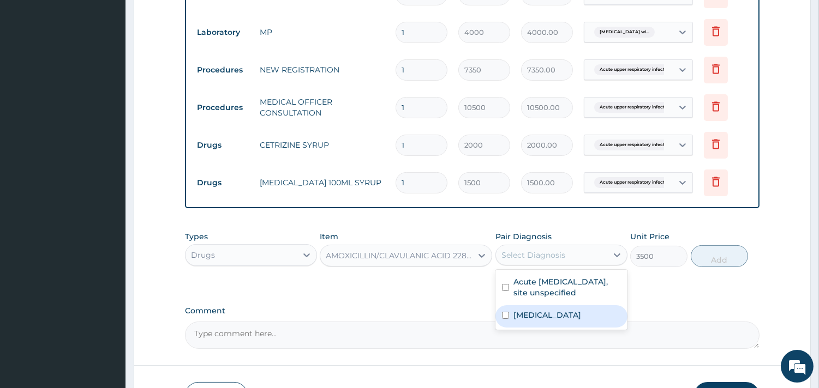
click at [560, 313] on label "Plasmodium malariae malaria without complication" at bounding box center [547, 315] width 68 height 11
checkbox input "true"
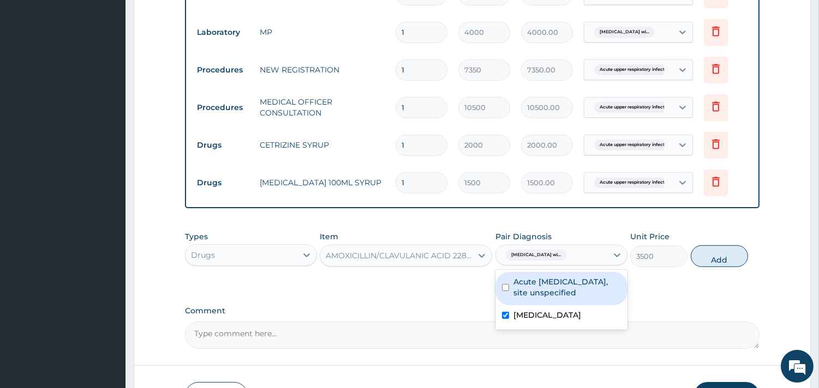
click at [579, 281] on label "Acute upper respiratory infection, site unspecified" at bounding box center [566, 287] width 107 height 22
checkbox input "true"
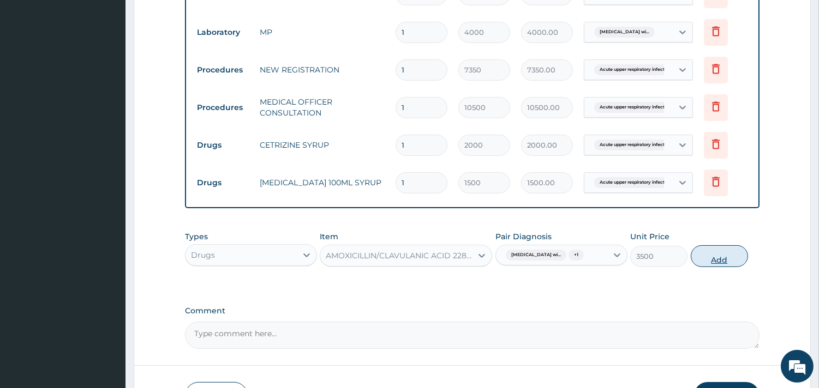
click at [706, 267] on button "Add" at bounding box center [718, 256] width 57 height 22
type input "0"
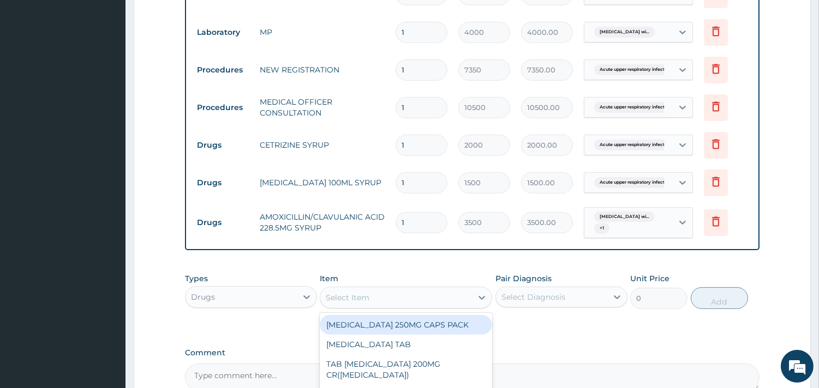
click at [373, 290] on div "Select Item" at bounding box center [396, 297] width 152 height 17
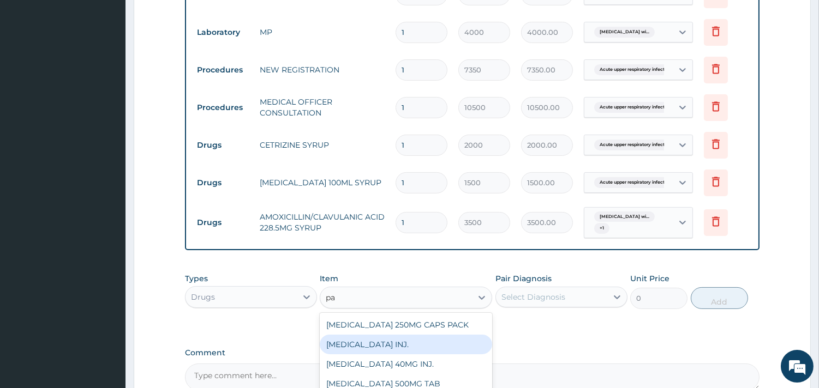
type input "p"
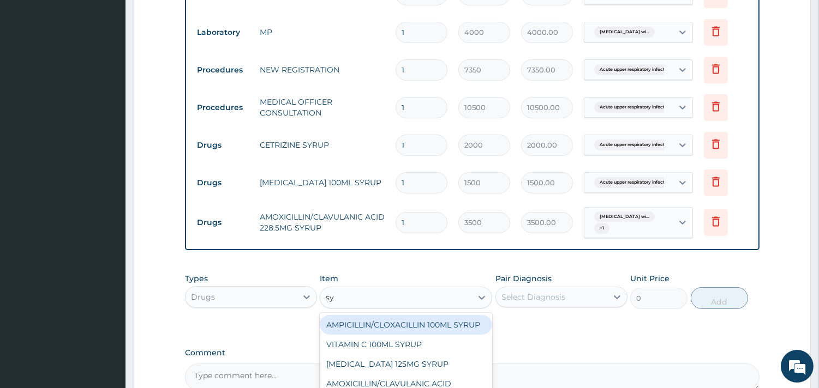
type input "s"
type input "p"
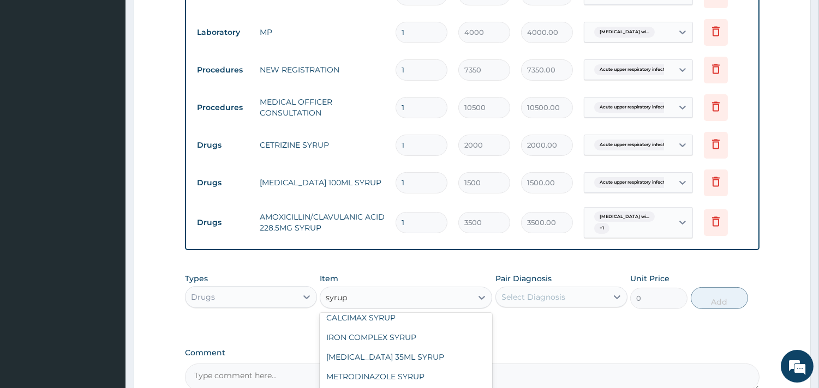
scroll to position [173, 0]
type input "s"
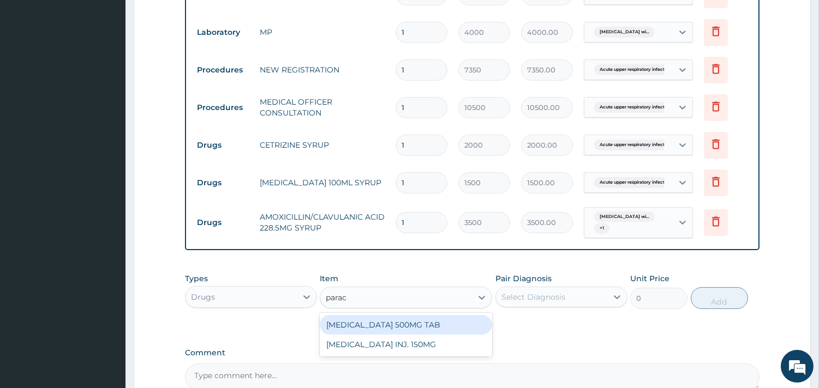
type input "parace"
click at [418, 324] on div "PARACETAMOL 500MG TAB" at bounding box center [406, 325] width 172 height 20
type input "50"
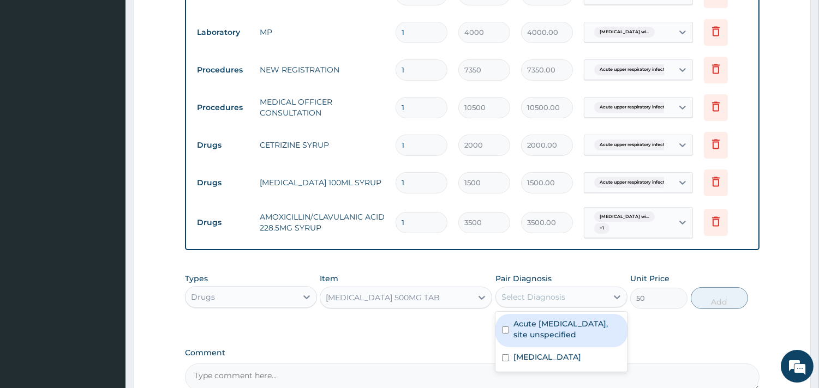
click at [566, 294] on div "Select Diagnosis" at bounding box center [551, 296] width 111 height 17
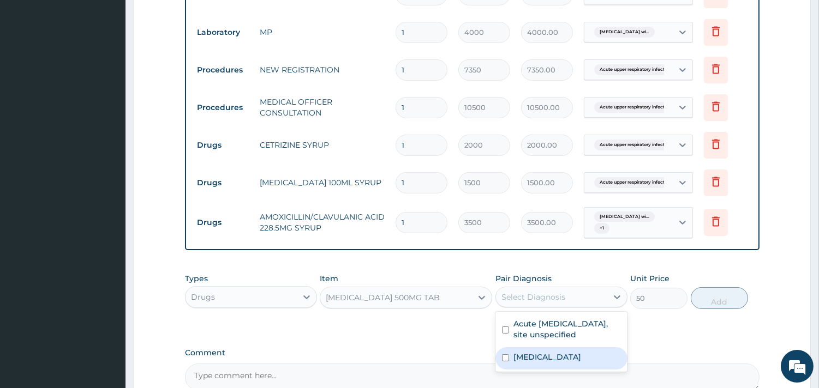
click at [545, 363] on label "Plasmodium malariae malaria without complication" at bounding box center [547, 357] width 68 height 11
checkbox input "true"
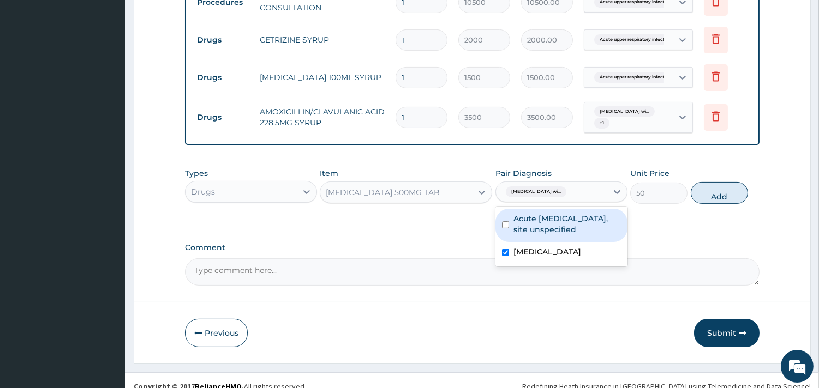
scroll to position [459, 0]
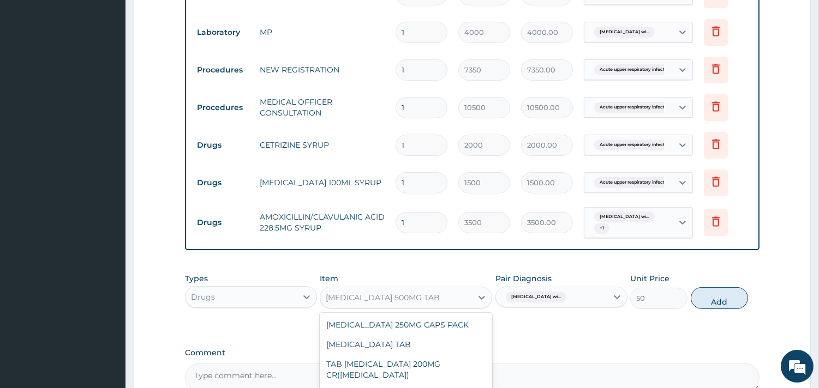
click at [456, 304] on div "PARACETAMOL 500MG TAB" at bounding box center [396, 297] width 152 height 17
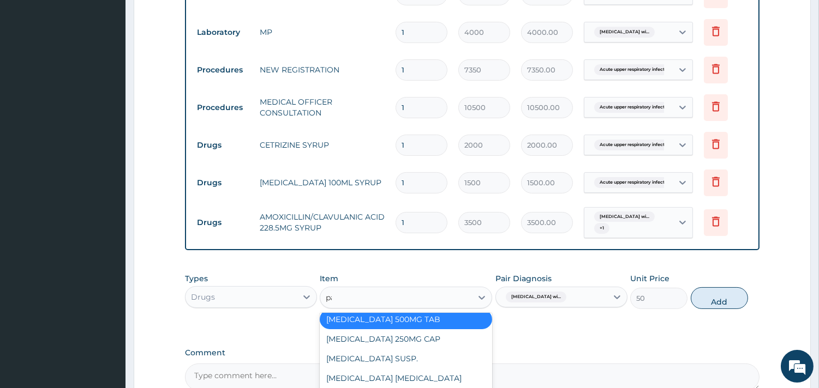
scroll to position [0, 0]
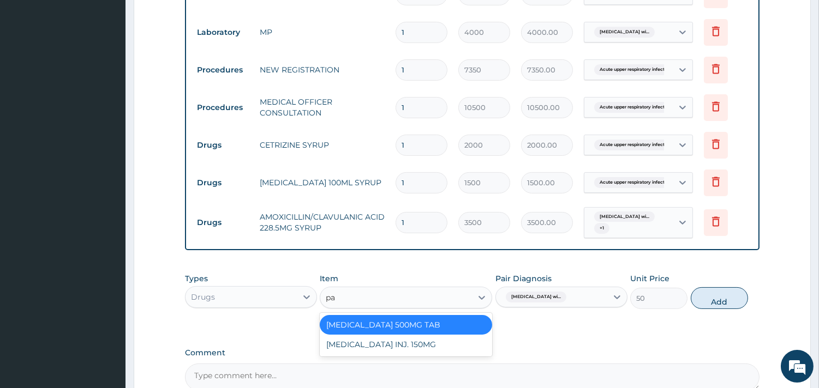
type input "p"
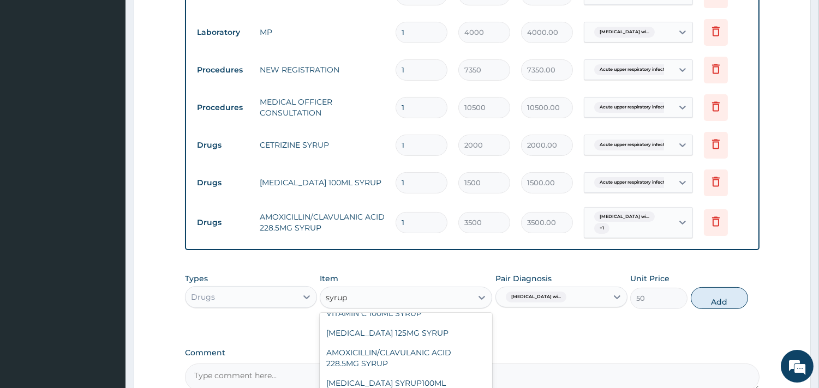
scroll to position [25, 0]
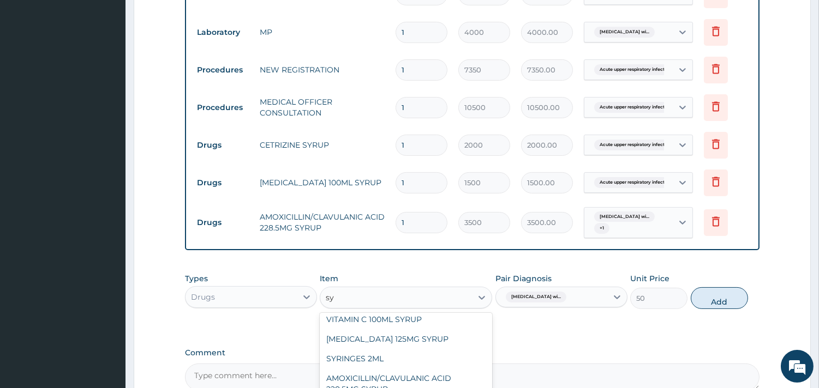
type input "s"
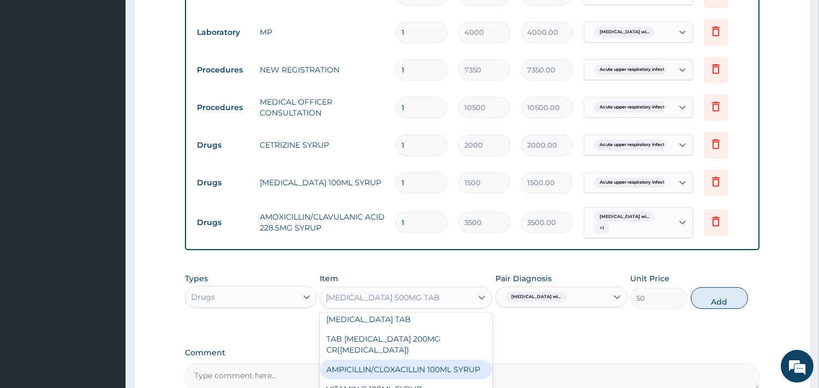
scroll to position [95, 0]
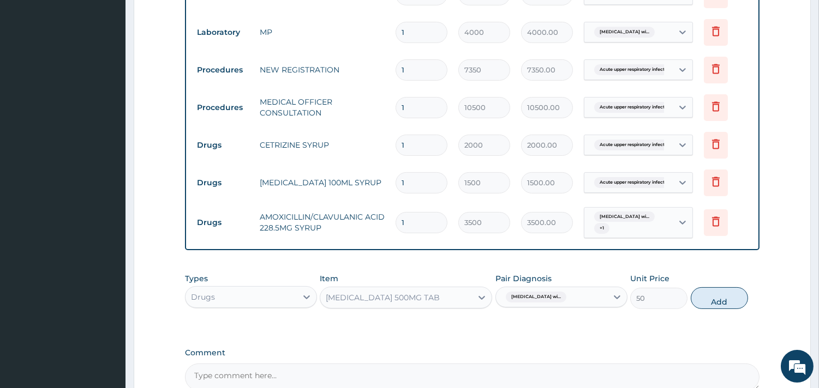
click at [548, 335] on div "PA Code / Prescription Code Enter Code(Secondary Care Only) Encounter Date 08-1…" at bounding box center [472, 18] width 574 height 746
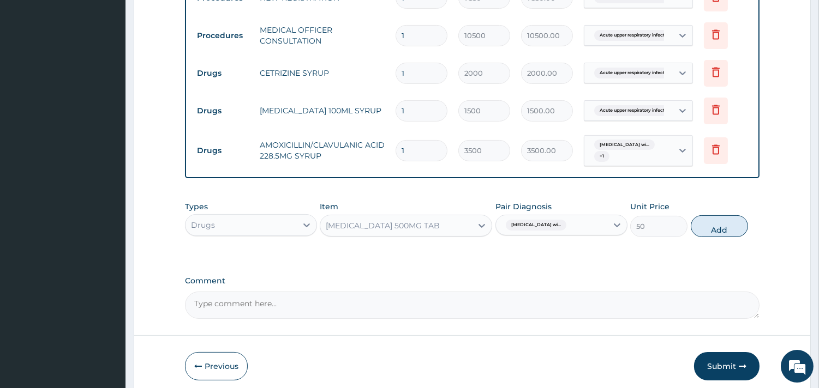
scroll to position [532, 0]
click at [719, 225] on button "Add" at bounding box center [718, 225] width 57 height 22
type input "0"
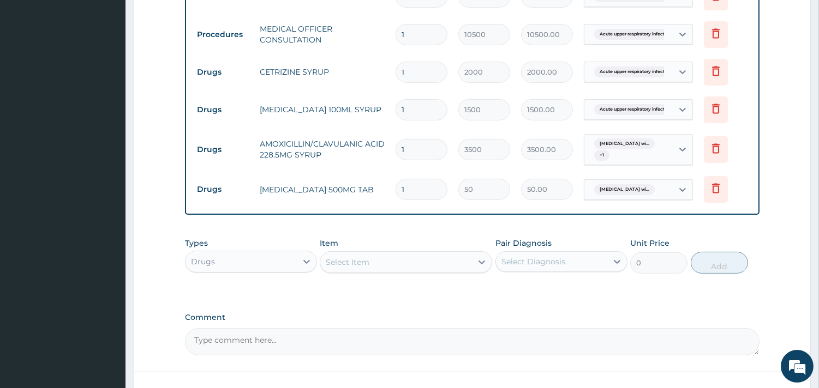
click at [410, 194] on input "1" at bounding box center [421, 189] width 52 height 21
type input "0.00"
type input "1"
type input "50.00"
type input "10"
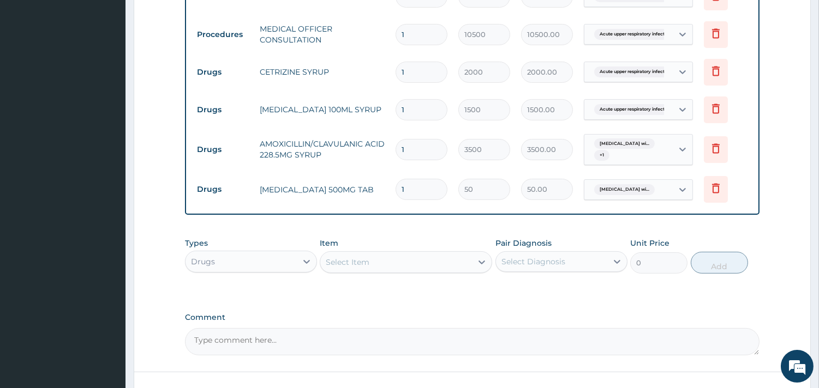
type input "500.00"
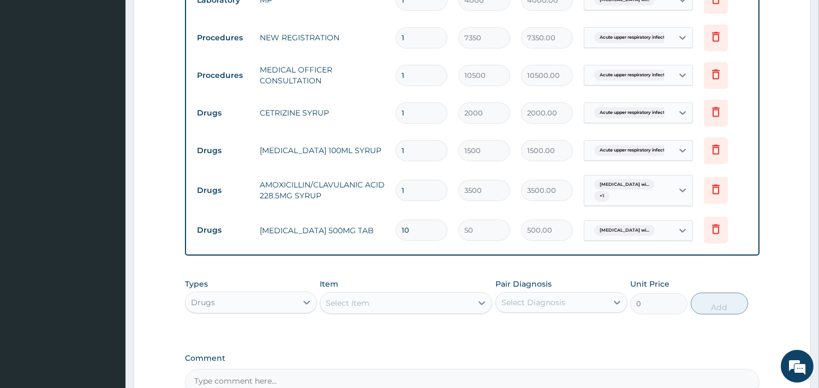
scroll to position [489, 0]
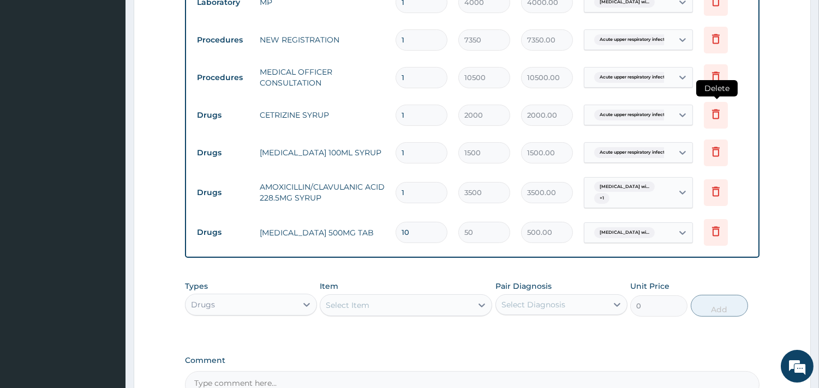
type input "10"
click at [719, 111] on icon at bounding box center [716, 114] width 8 height 10
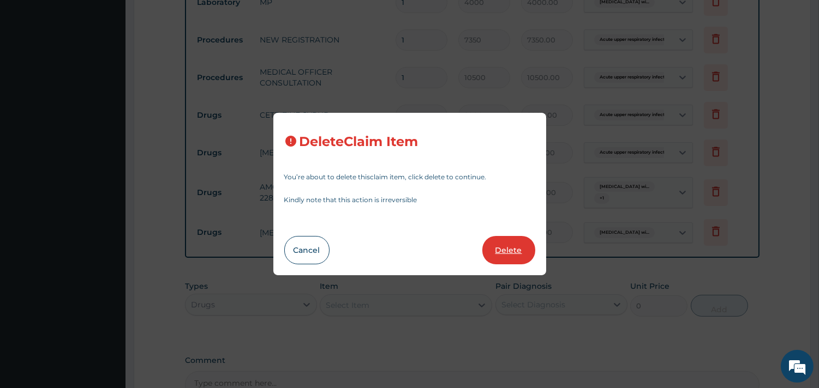
click at [508, 255] on button "Delete" at bounding box center [508, 250] width 53 height 28
type input "1500"
type input "1500.00"
type input "3500"
type input "3500.00"
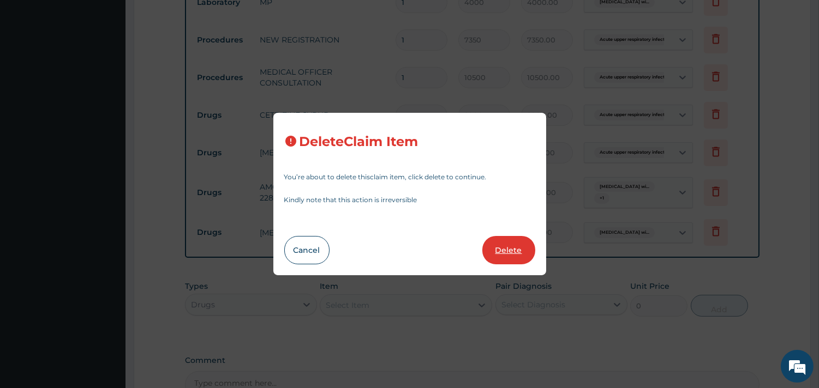
type input "10"
type input "50"
type input "500.00"
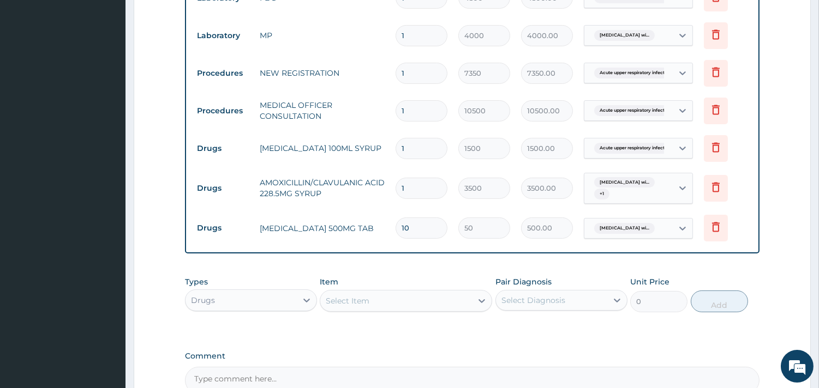
scroll to position [577, 0]
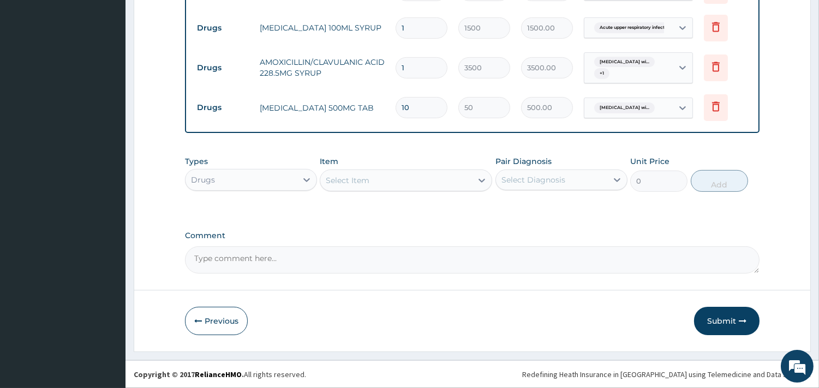
drag, startPoint x: 720, startPoint y: 280, endPoint x: 633, endPoint y: 274, distance: 88.0
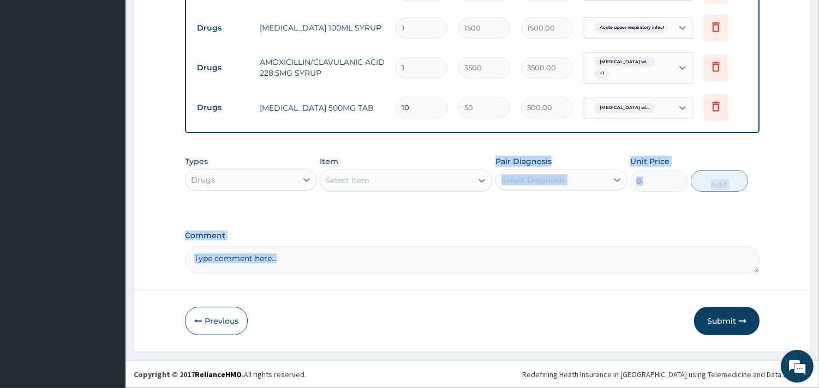
drag, startPoint x: 633, startPoint y: 274, endPoint x: 443, endPoint y: 200, distance: 203.6
click at [454, 179] on div "Select Item" at bounding box center [396, 180] width 152 height 17
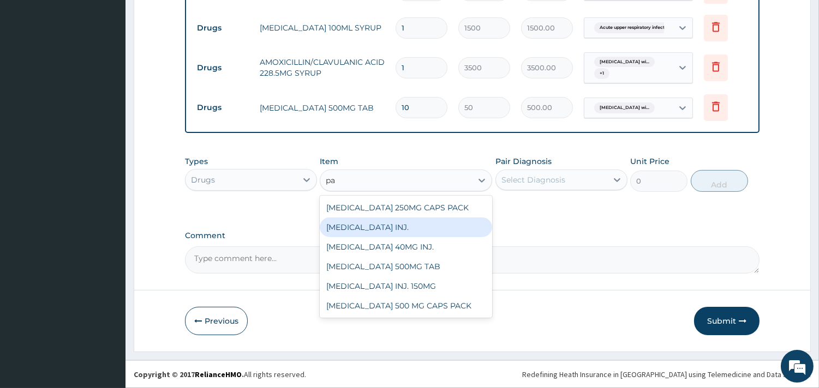
type input "p"
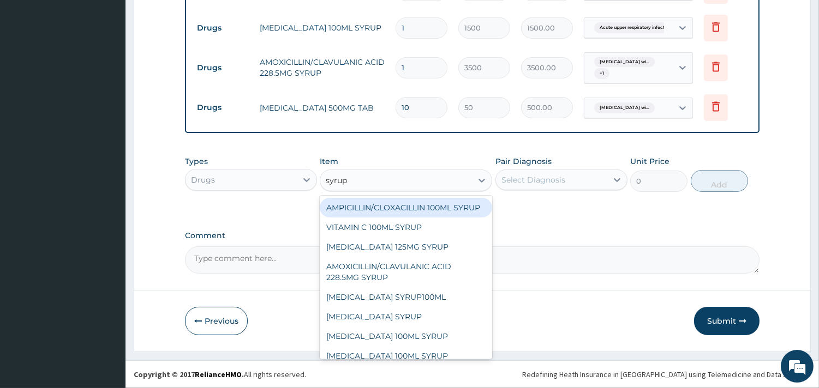
type input "syrup"
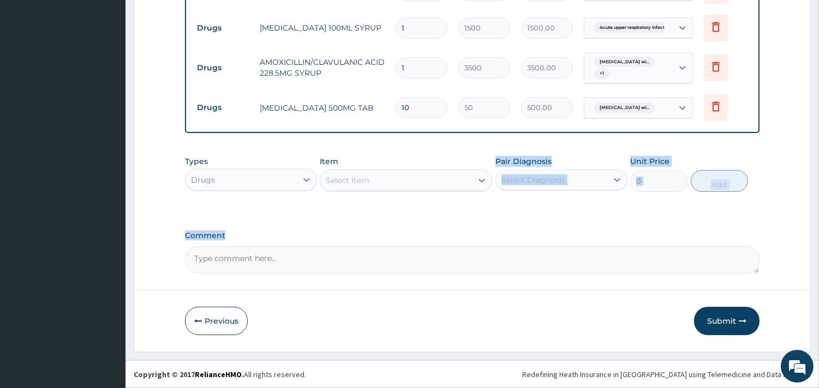
drag, startPoint x: 505, startPoint y: 243, endPoint x: 456, endPoint y: 183, distance: 77.1
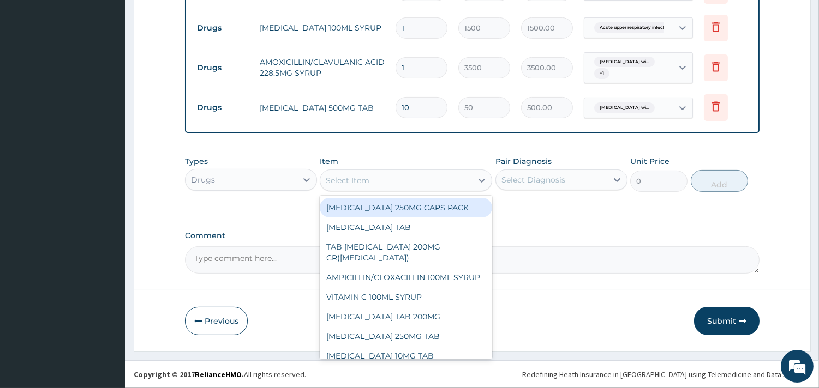
drag, startPoint x: 456, startPoint y: 183, endPoint x: 530, endPoint y: 234, distance: 89.7
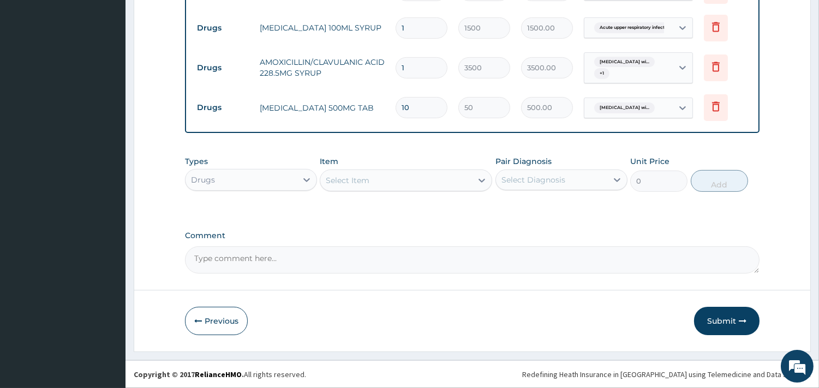
drag, startPoint x: 530, startPoint y: 234, endPoint x: 756, endPoint y: 191, distance: 230.9
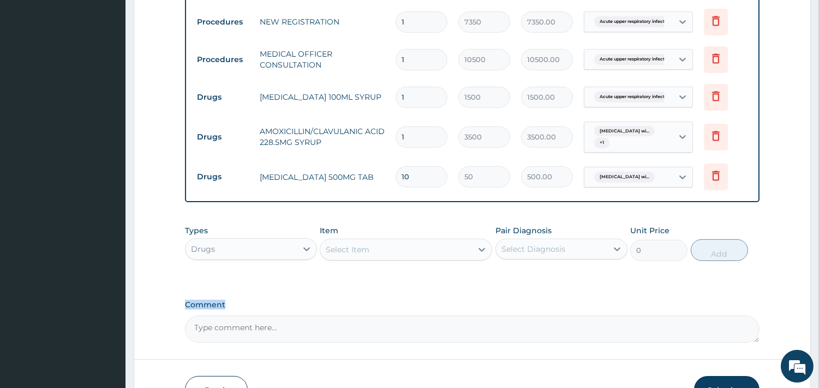
scroll to position [486, 0]
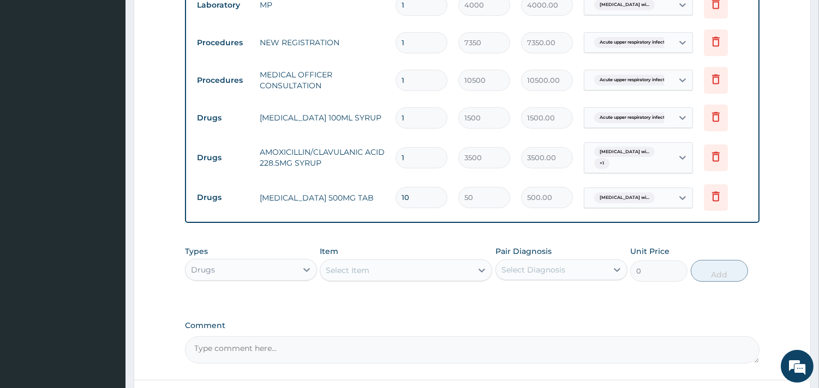
click at [408, 197] on input "10" at bounding box center [421, 197] width 52 height 21
type input "1"
type input "50.00"
type input "15"
type input "750.00"
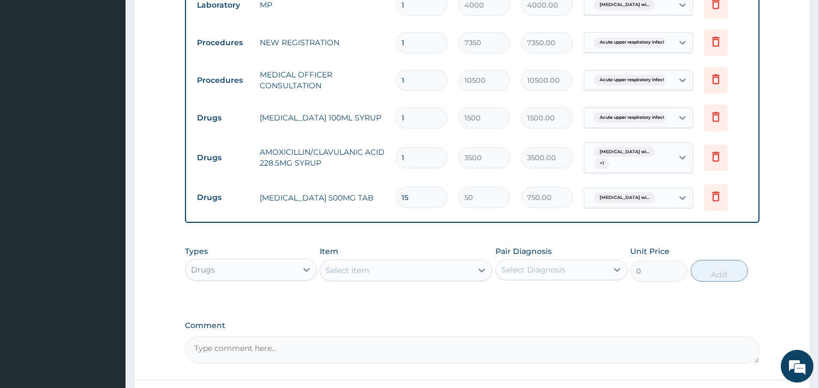
type input "1"
type input "50.00"
type input "0.00"
type input "2"
type input "100.00"
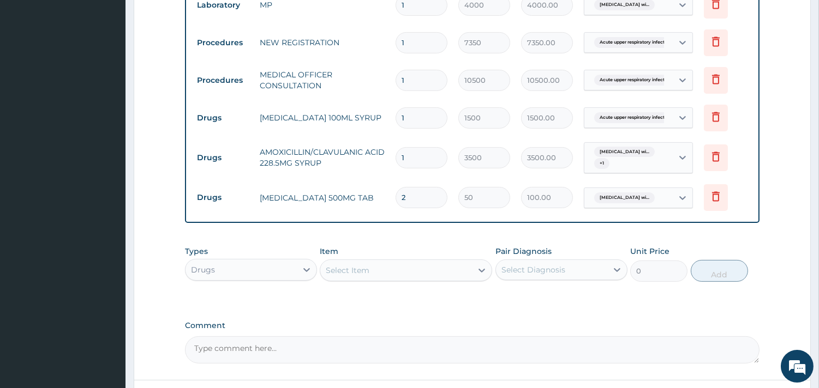
type input "20"
type input "1000.00"
type input "2"
type input "100.00"
type input "0.00"
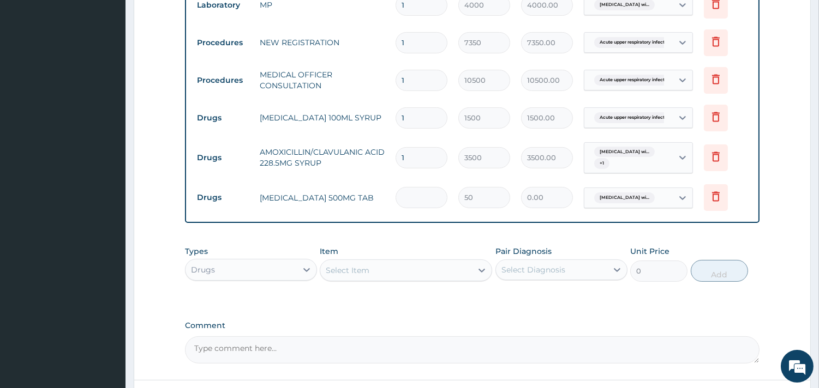
type input "1"
type input "50.00"
type input "15"
type input "750.00"
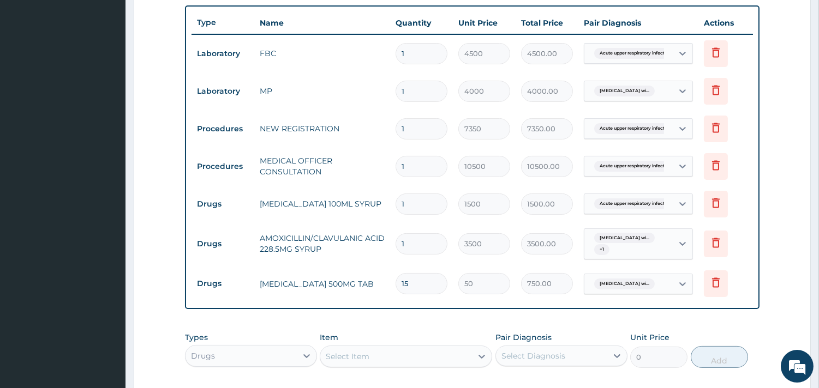
scroll to position [437, 0]
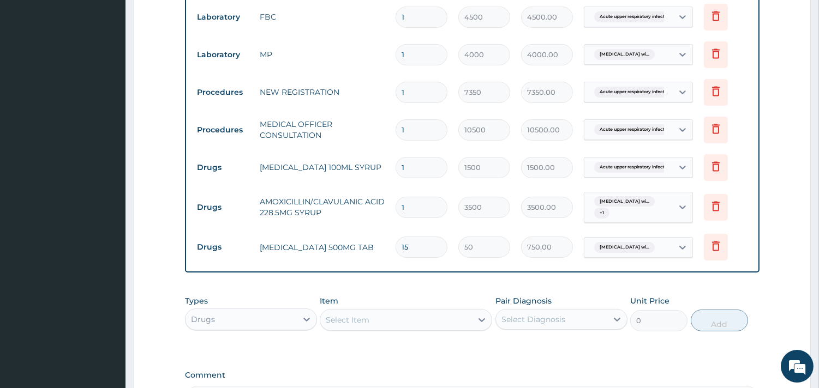
click at [410, 250] on input "15" at bounding box center [421, 247] width 52 height 21
type input "1"
type input "50.00"
type input "0.00"
type input "3"
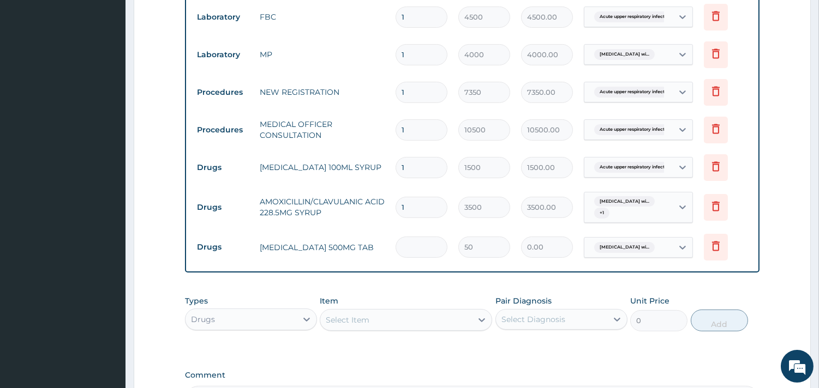
type input "150.00"
type input "0.00"
type input "2"
type input "100.00"
type input "20"
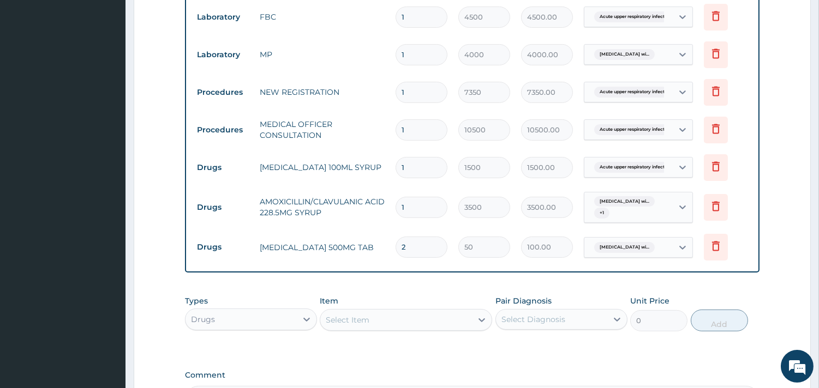
type input "1000.00"
type input "20"
click at [430, 282] on div "PA Code / Prescription Code Enter Code(Secondary Care Only) Encounter Date 08-1…" at bounding box center [472, 40] width 574 height 746
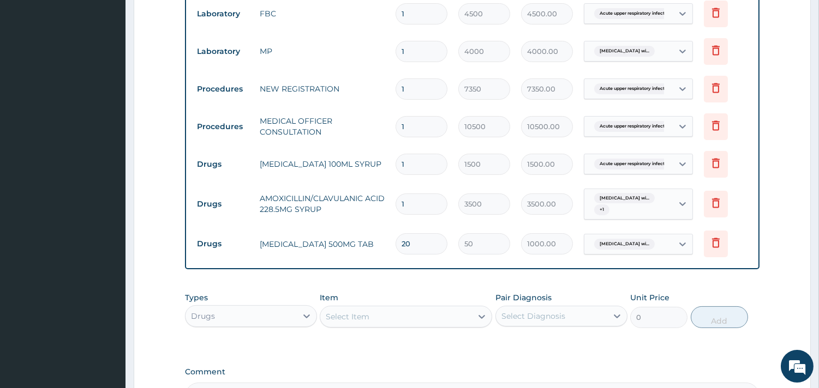
scroll to position [577, 0]
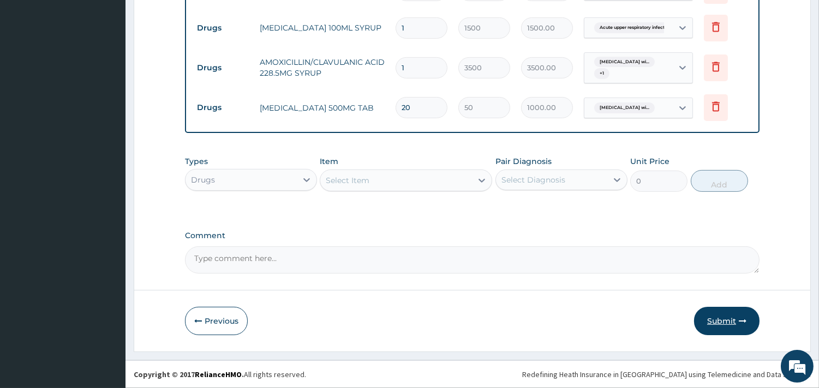
click at [721, 324] on button "Submit" at bounding box center [726, 321] width 65 height 28
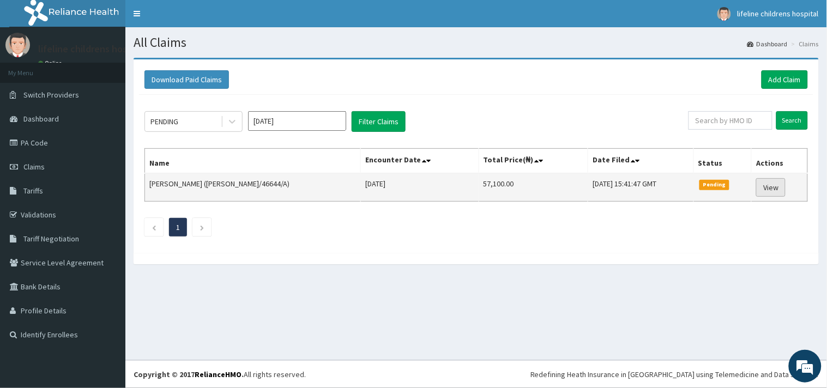
click at [770, 189] on link "View" at bounding box center [770, 187] width 29 height 19
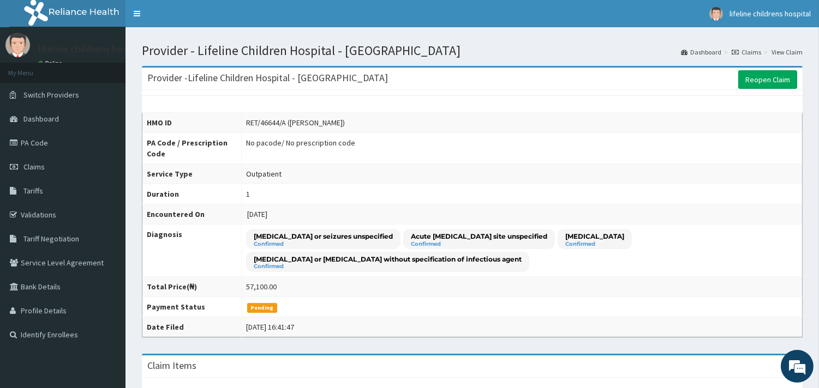
drag, startPoint x: 817, startPoint y: 124, endPoint x: 822, endPoint y: 142, distance: 18.7
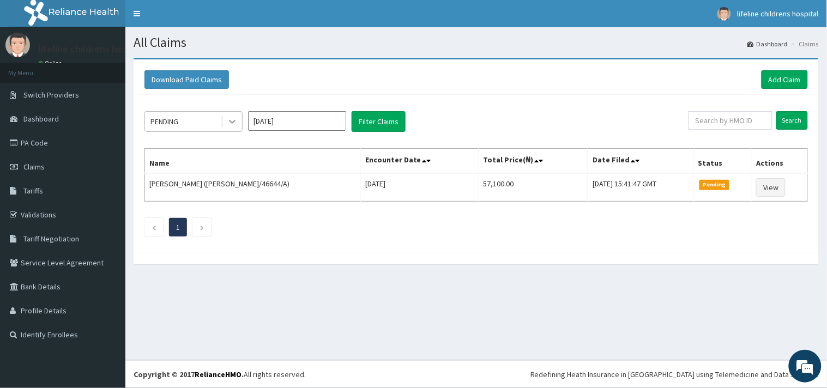
click at [231, 121] on icon at bounding box center [232, 121] width 11 height 11
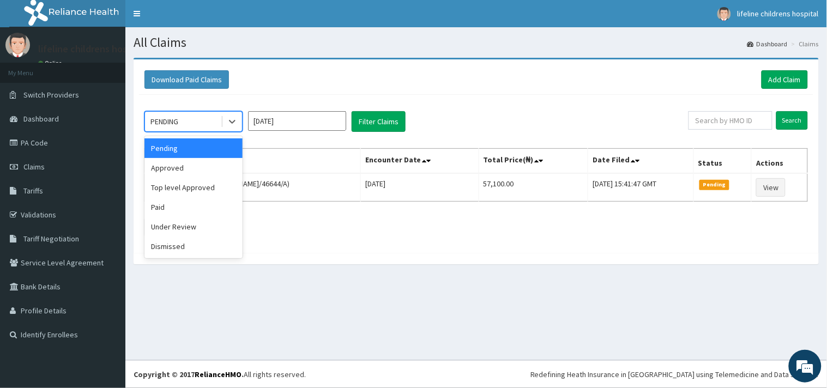
click at [195, 155] on div "Pending" at bounding box center [194, 149] width 98 height 20
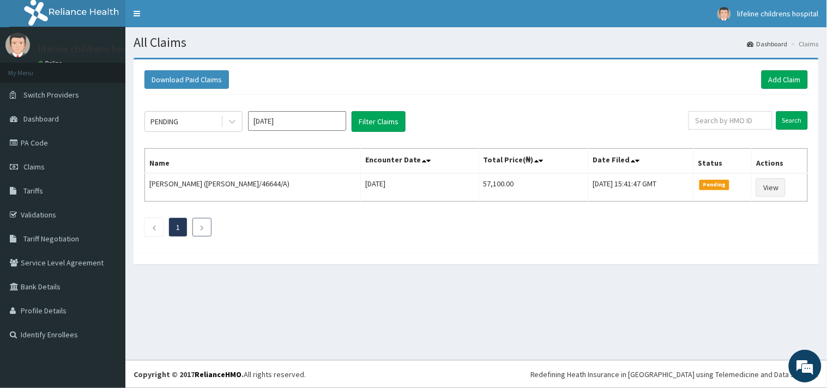
click at [203, 226] on icon "Next page" at bounding box center [202, 228] width 5 height 7
click at [152, 229] on icon "Previous page" at bounding box center [154, 228] width 5 height 7
click at [203, 227] on icon "Next page" at bounding box center [202, 228] width 5 height 7
click at [39, 166] on span "Claims" at bounding box center [33, 167] width 21 height 10
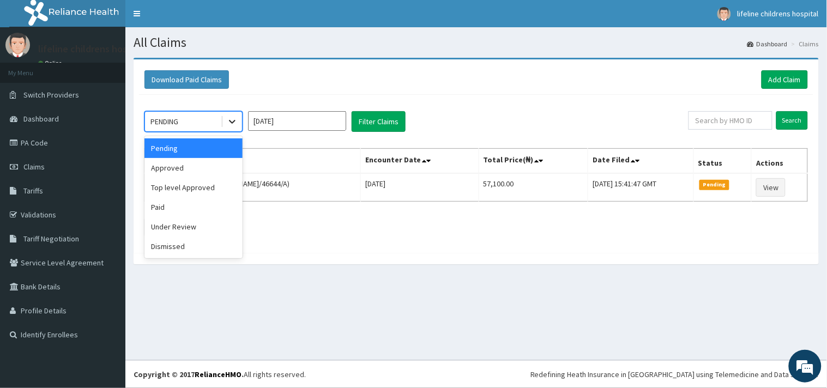
click at [237, 117] on icon at bounding box center [232, 121] width 11 height 11
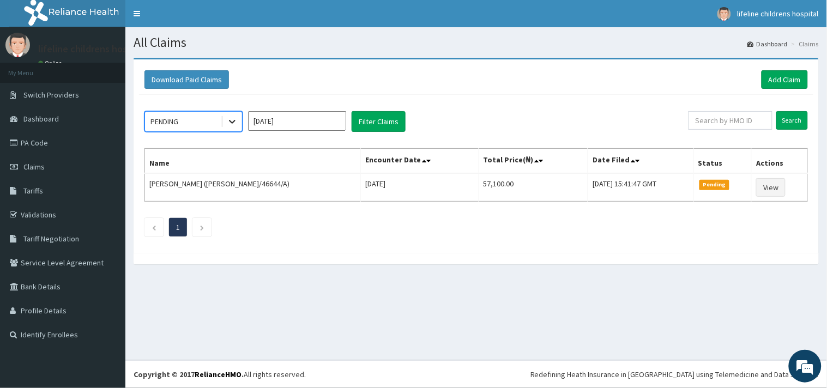
click at [237, 117] on icon at bounding box center [232, 121] width 11 height 11
